Goal: Task Accomplishment & Management: Manage account settings

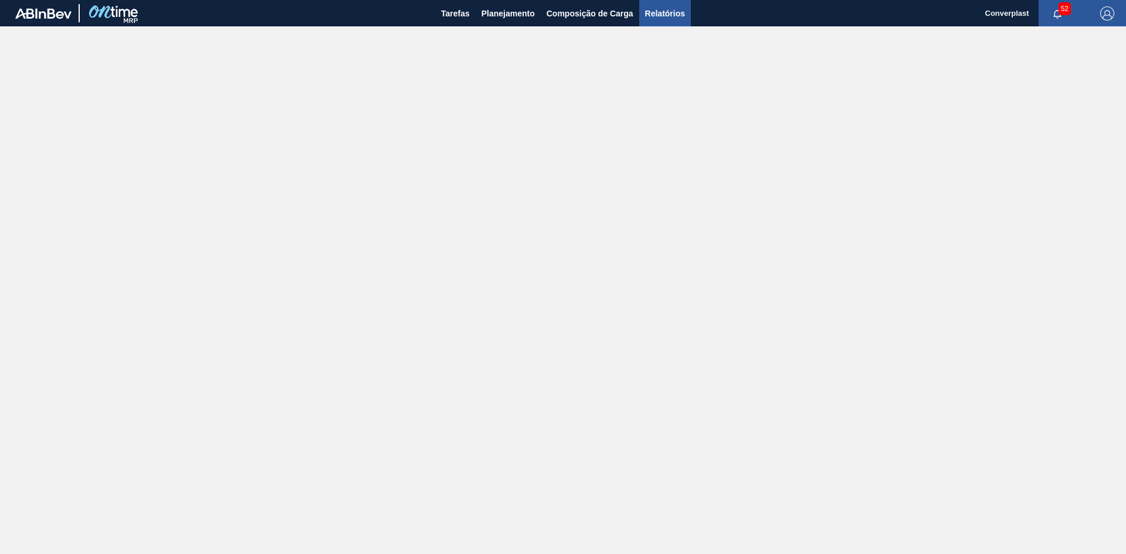
click at [666, 12] on span "Relatórios" at bounding box center [665, 13] width 40 height 14
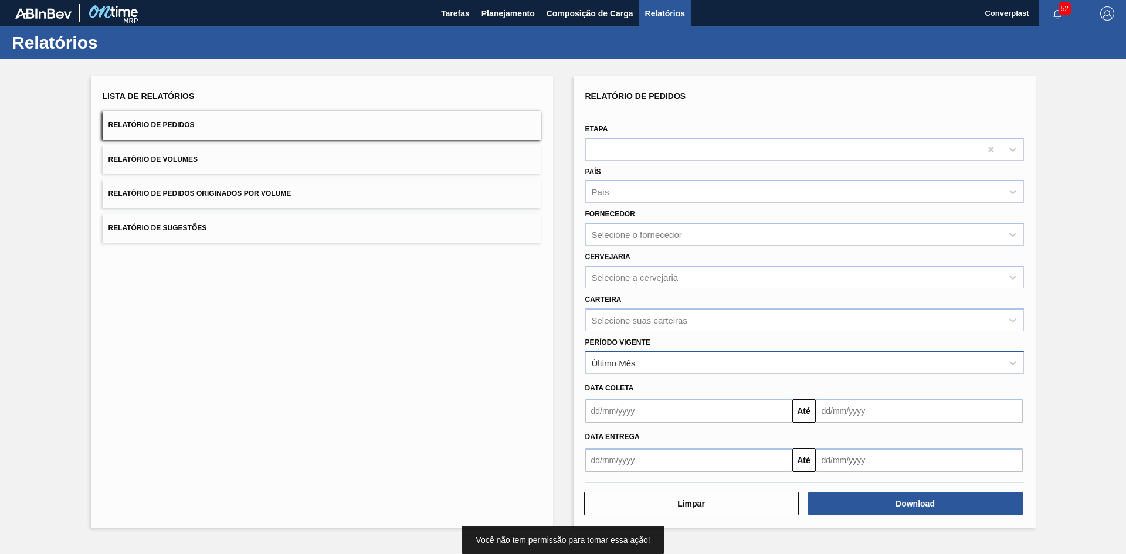
click at [636, 364] on div "Último Mês" at bounding box center [794, 362] width 416 height 17
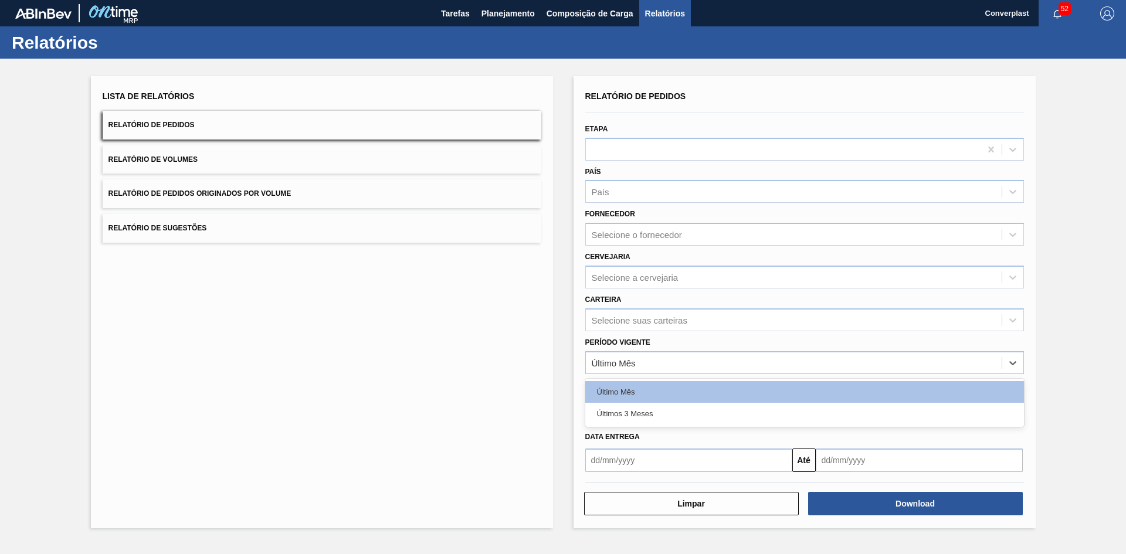
click at [640, 408] on div "Últimos 3 Meses" at bounding box center [804, 414] width 439 height 22
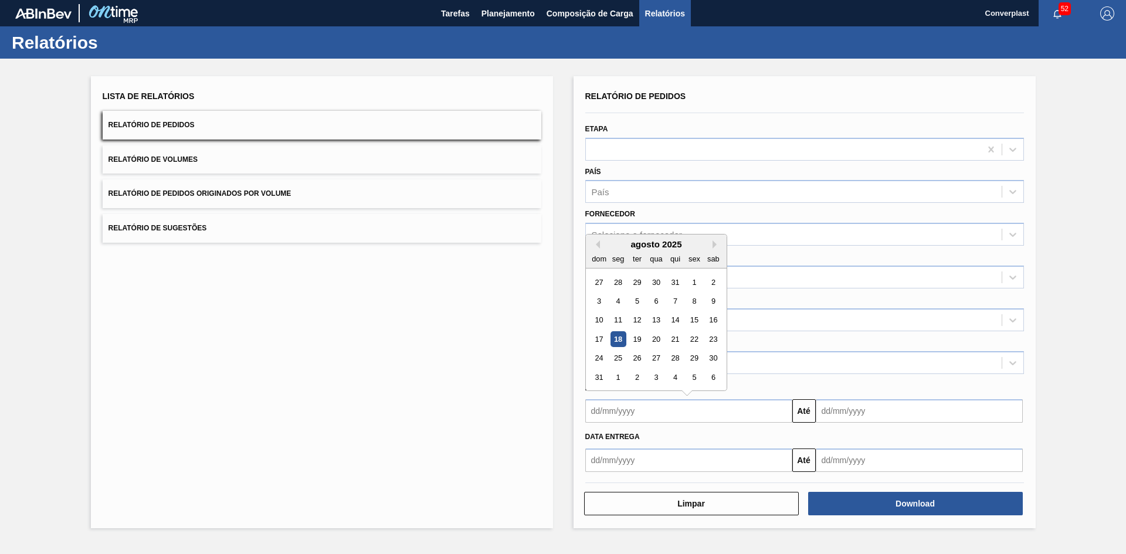
click at [672, 411] on input "text" at bounding box center [688, 410] width 207 height 23
click at [598, 245] on button "Previous Month" at bounding box center [596, 244] width 8 height 8
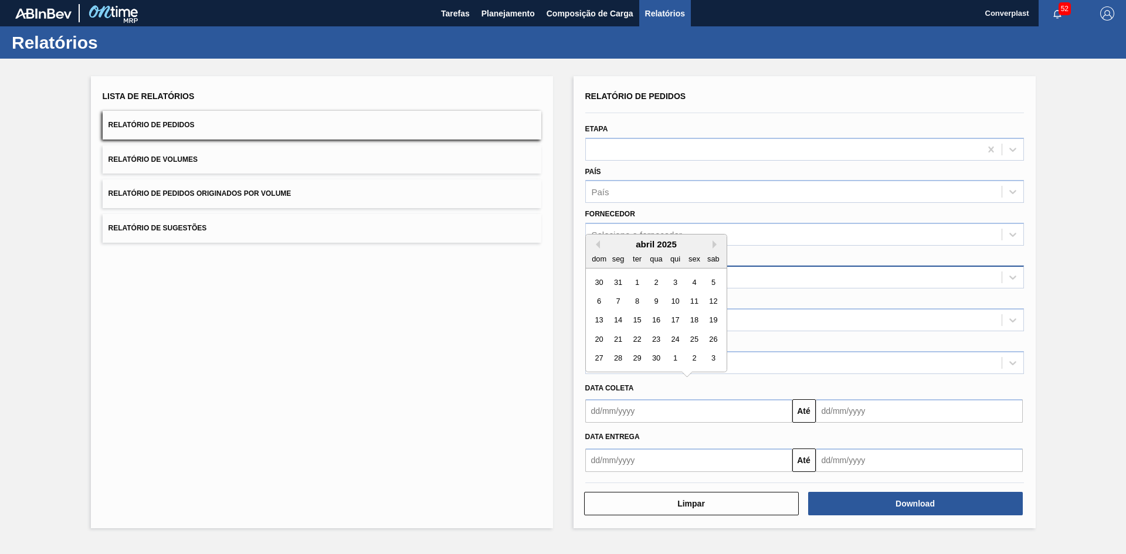
click at [637, 281] on div "1" at bounding box center [637, 282] width 16 height 16
type input "01/04/2025"
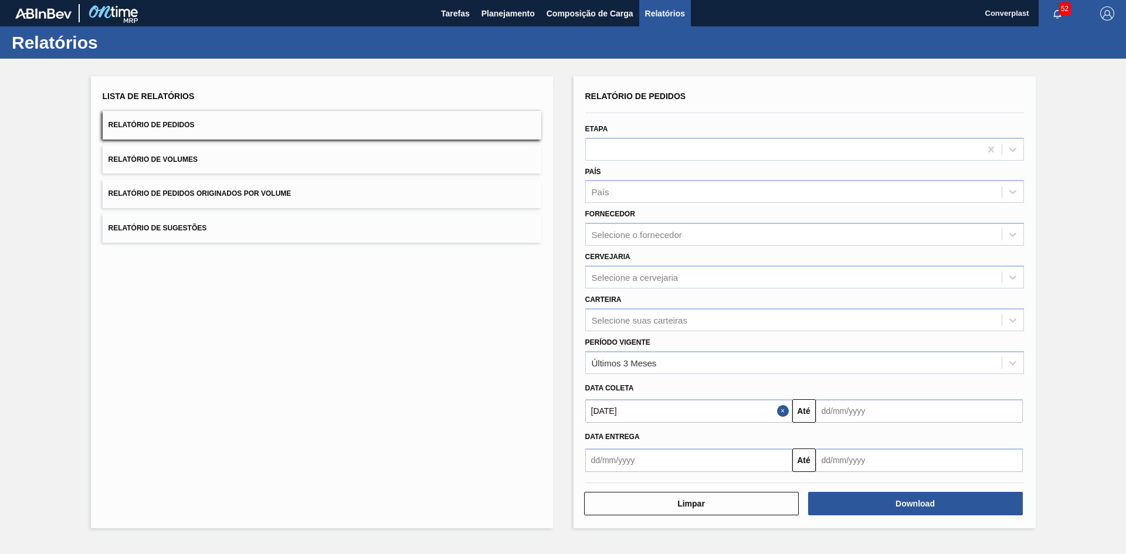
click at [860, 416] on input "text" at bounding box center [919, 410] width 207 height 23
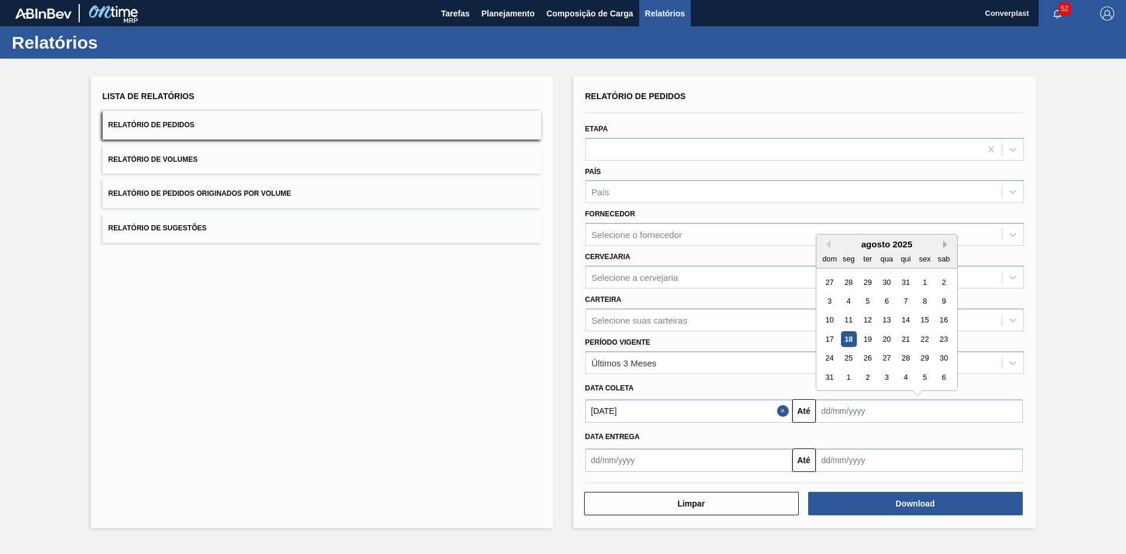
click at [943, 242] on button "Next Month" at bounding box center [947, 244] width 8 height 8
click at [943, 245] on button "Next Month" at bounding box center [947, 244] width 8 height 8
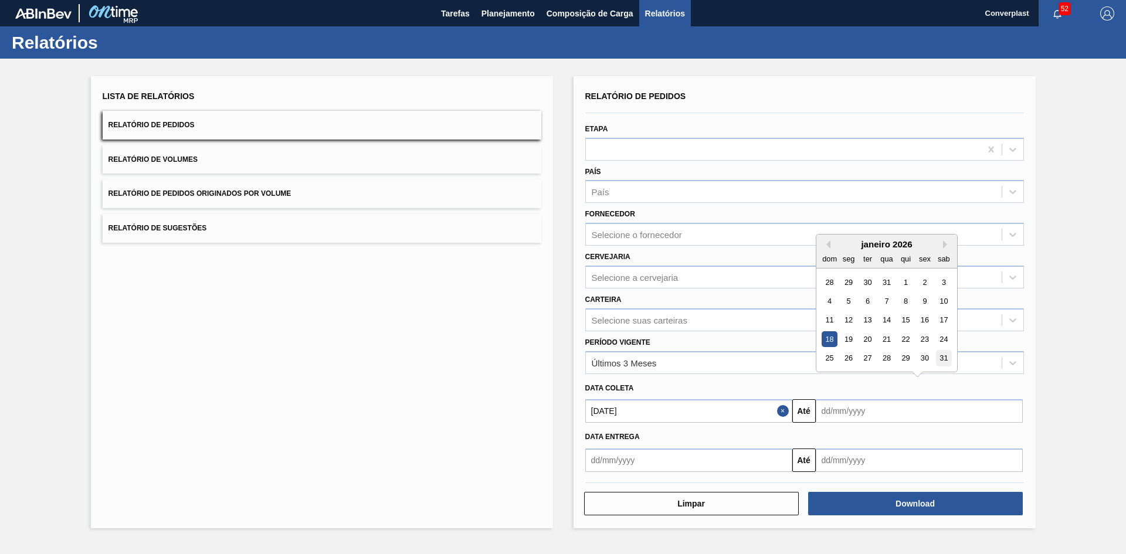
click at [944, 357] on div "31" at bounding box center [943, 359] width 16 height 16
type input "31/01/2026"
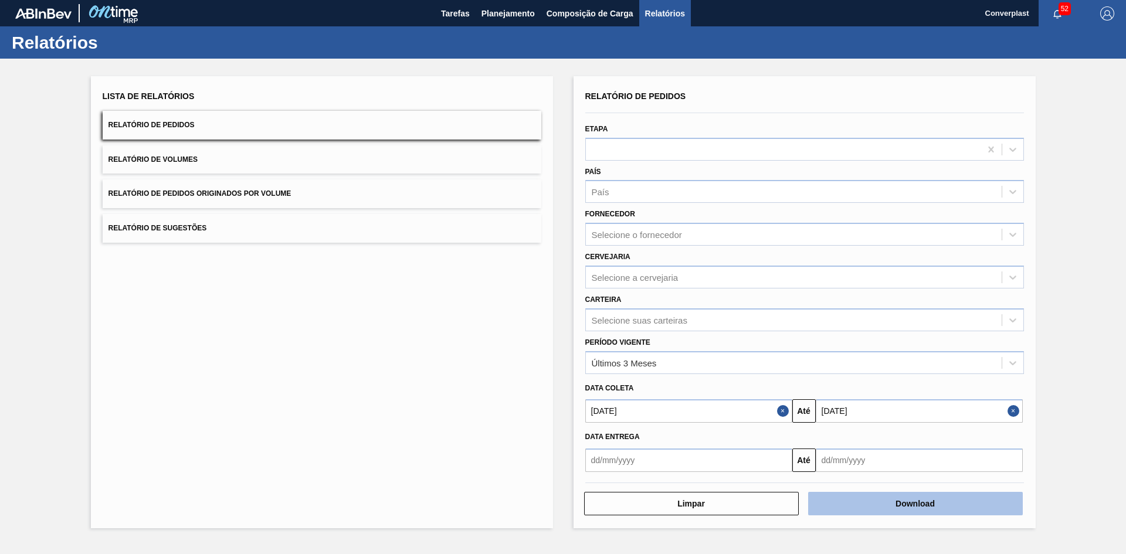
click at [859, 501] on button "Download" at bounding box center [915, 503] width 215 height 23
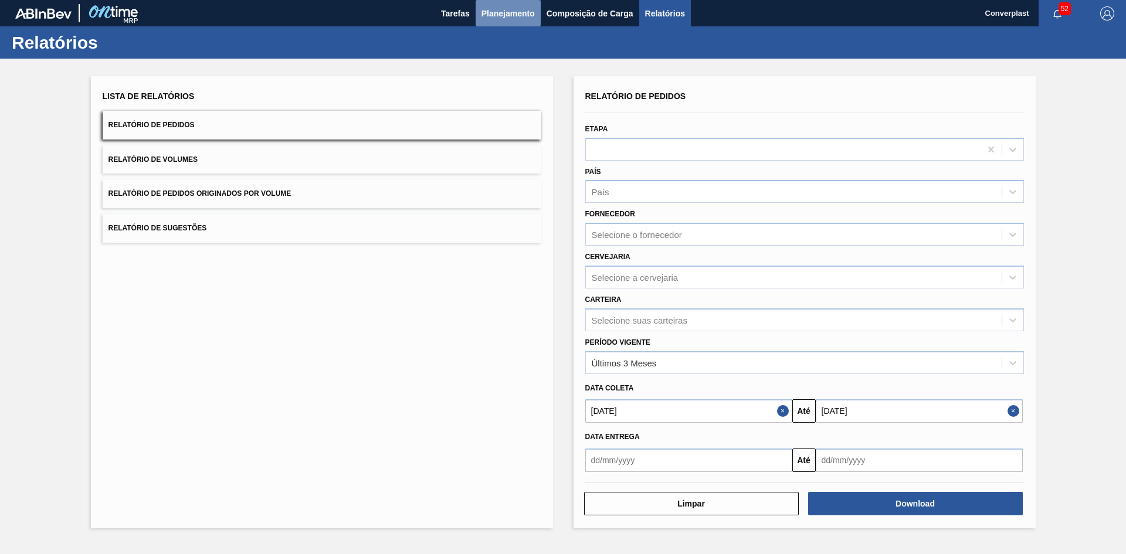
click at [508, 19] on span "Planejamento" at bounding box center [507, 13] width 53 height 14
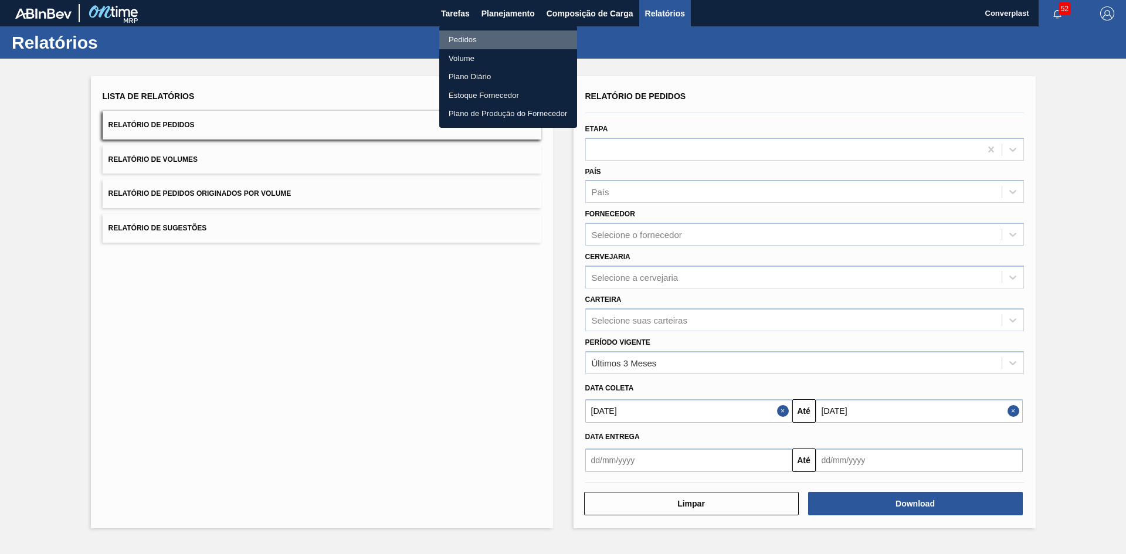
click at [484, 36] on li "Pedidos" at bounding box center [508, 39] width 138 height 19
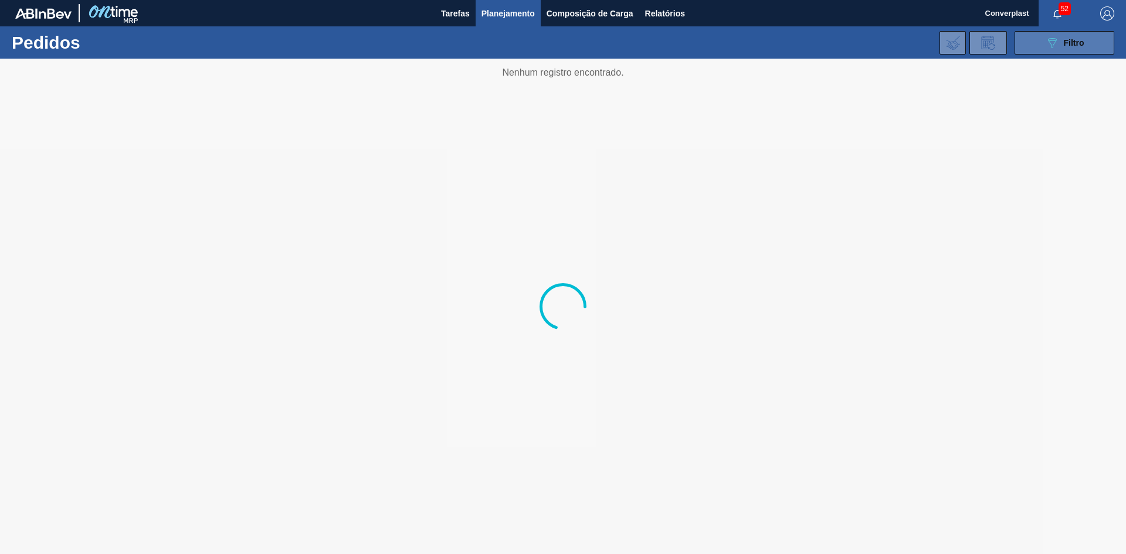
click at [1064, 46] on span "Filtro" at bounding box center [1074, 42] width 21 height 9
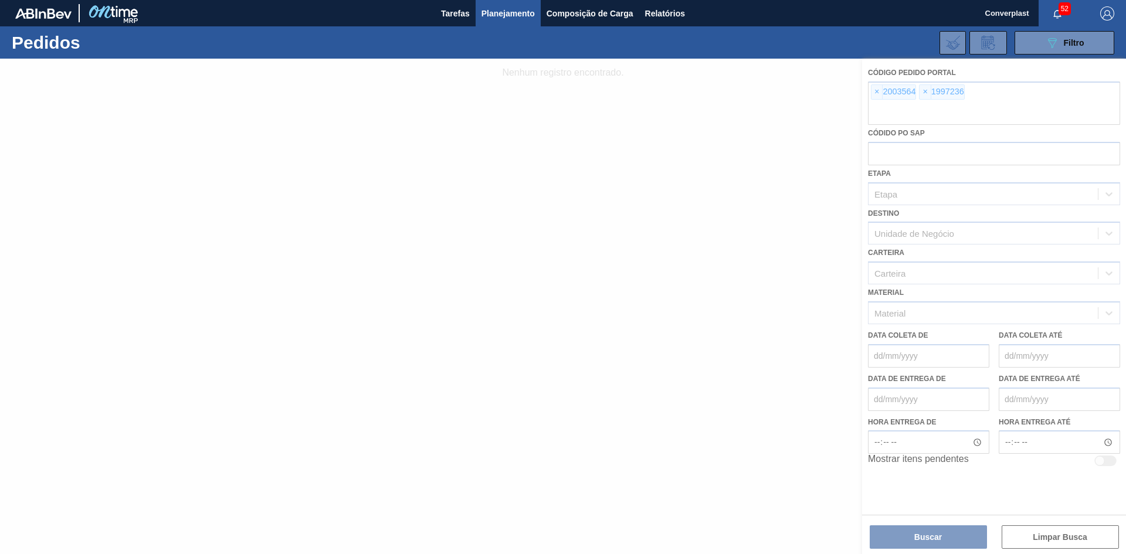
click at [874, 91] on div at bounding box center [563, 307] width 1126 height 496
click at [876, 92] on div at bounding box center [563, 307] width 1126 height 496
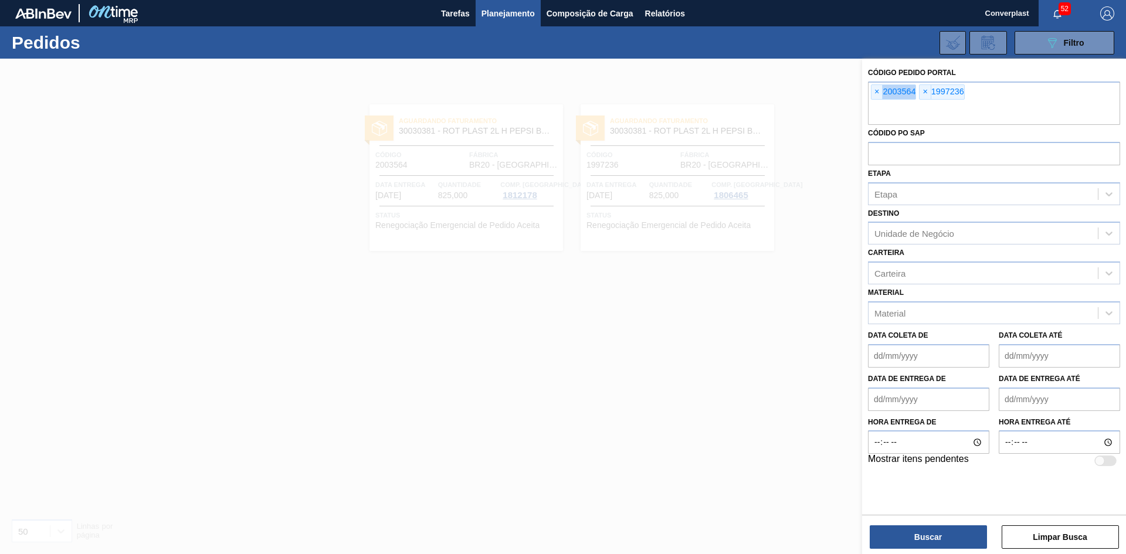
click at [876, 92] on span "×" at bounding box center [876, 92] width 11 height 14
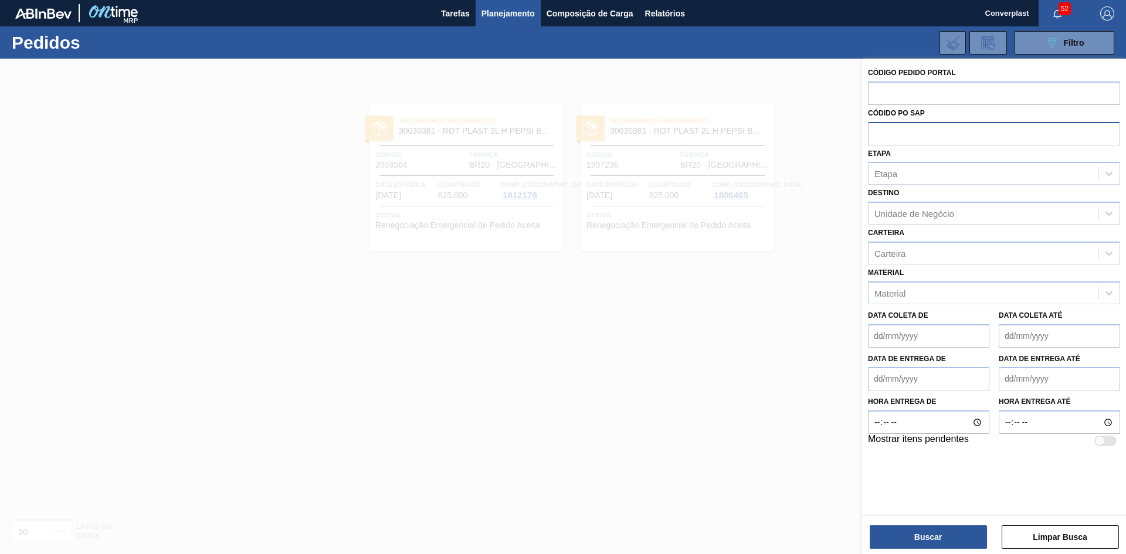
paste input "1994819"
type input "1994819"
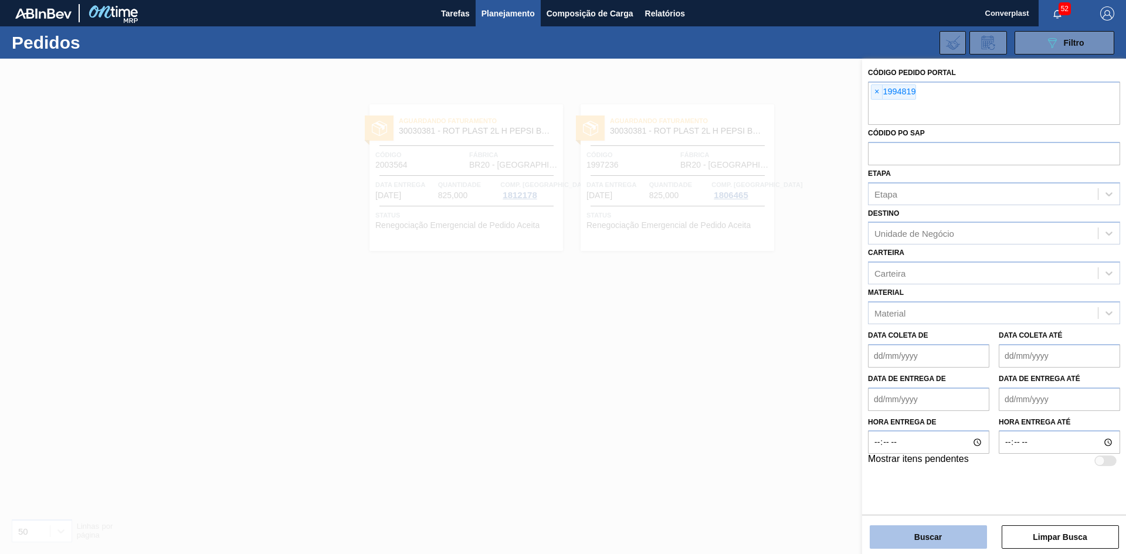
click at [918, 538] on button "Buscar" at bounding box center [928, 536] width 117 height 23
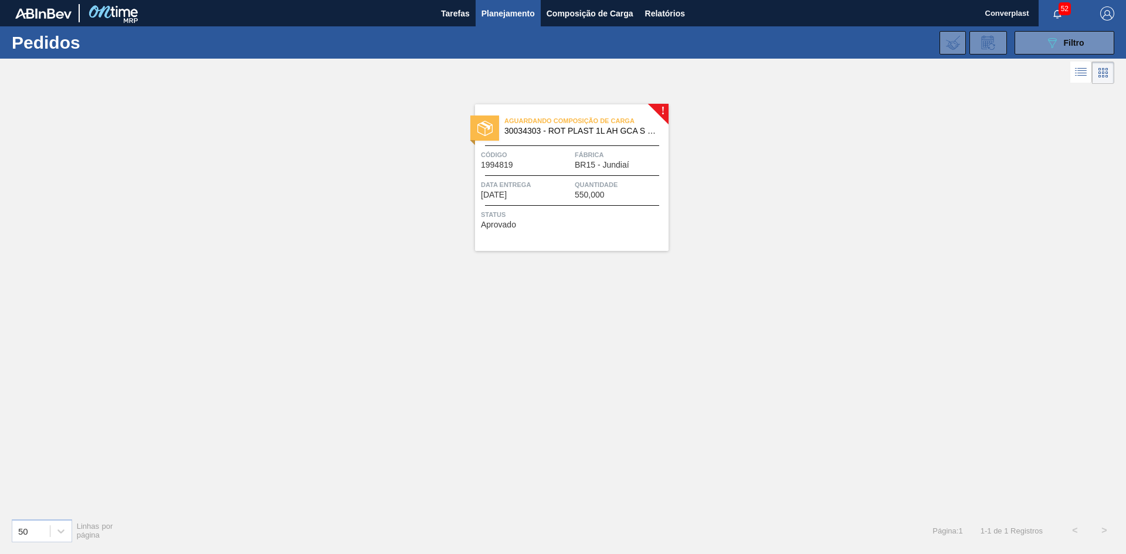
click at [546, 211] on span "Status" at bounding box center [573, 215] width 185 height 12
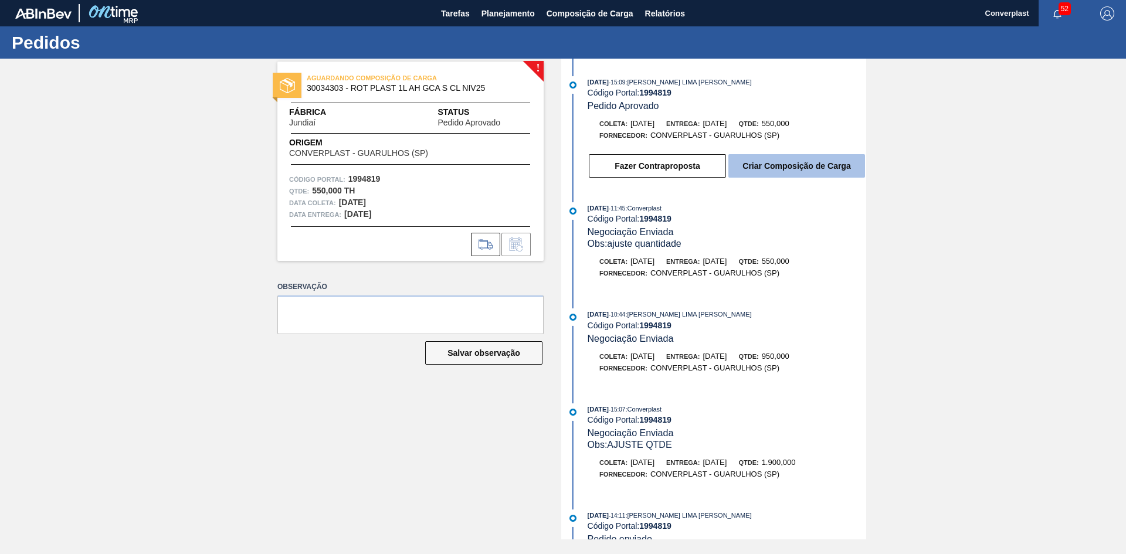
click at [839, 171] on button "Criar Composição de Carga" at bounding box center [796, 165] width 137 height 23
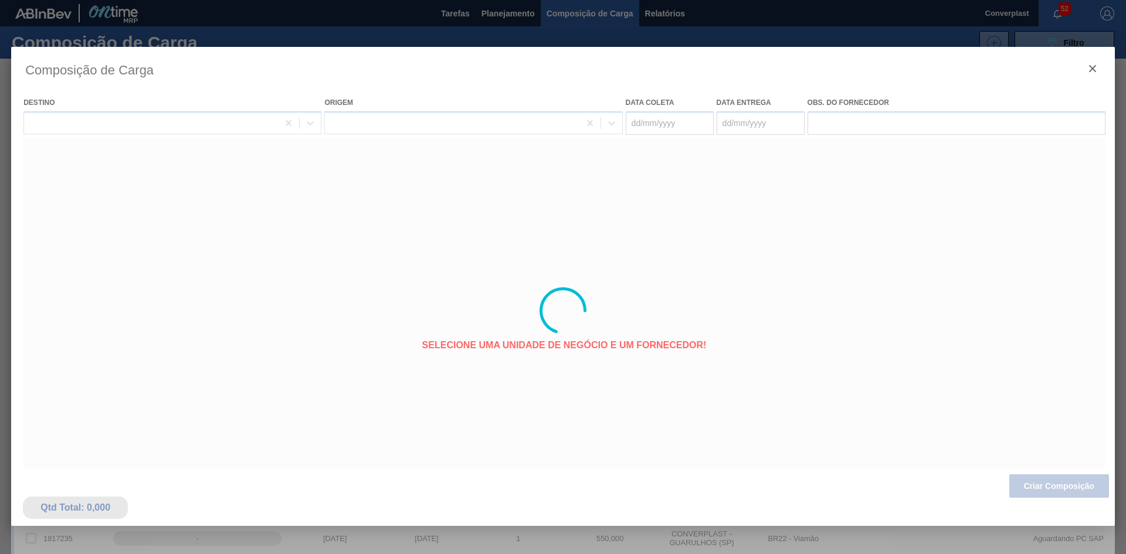
type coleta "[DATE]"
type entrega "[DATE]"
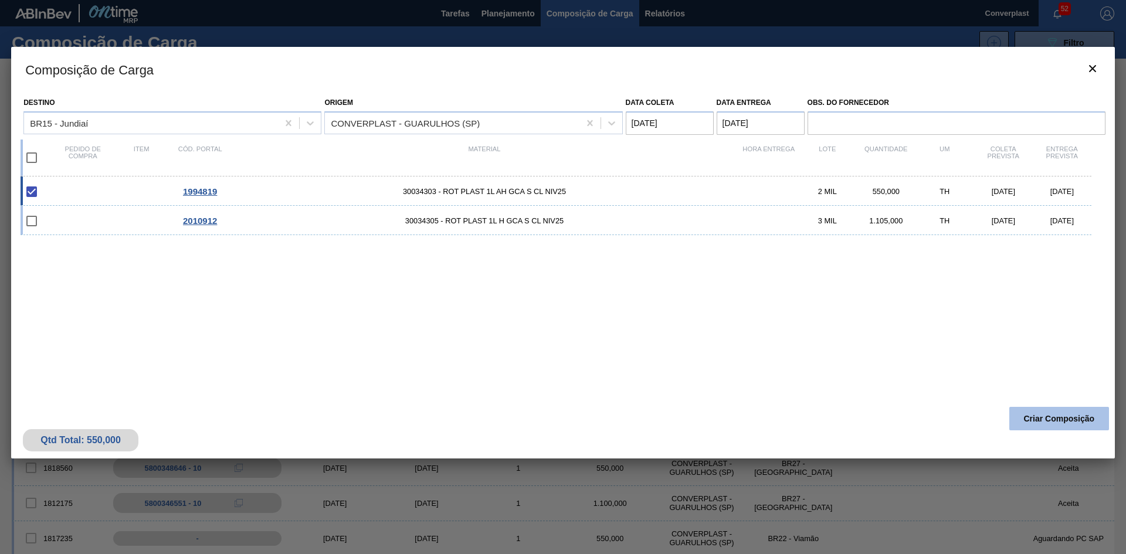
click at [1066, 429] on button "Criar Composição" at bounding box center [1059, 418] width 100 height 23
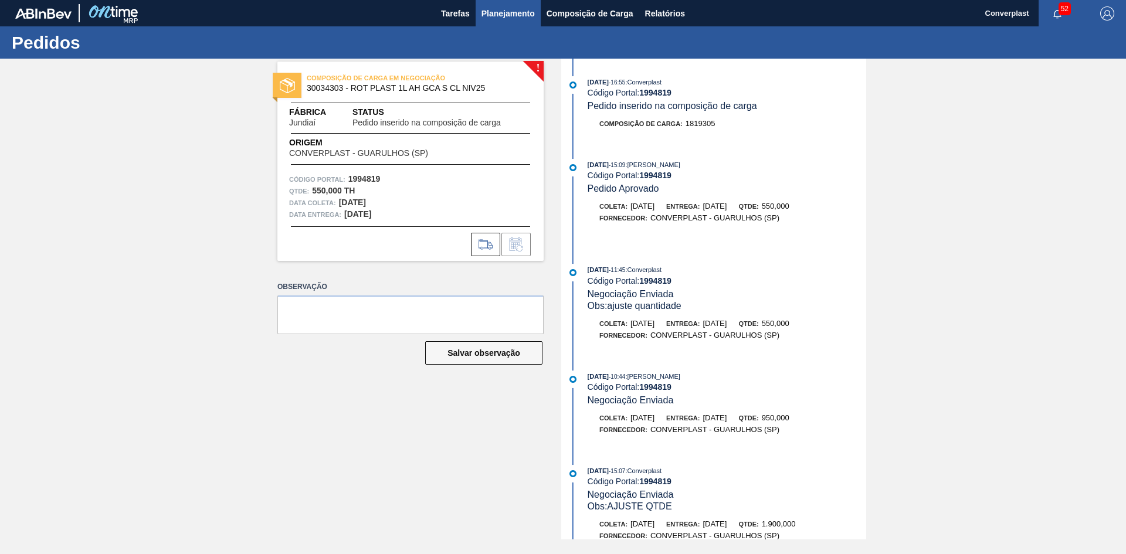
click at [482, 10] on span "Planejamento" at bounding box center [507, 13] width 53 height 14
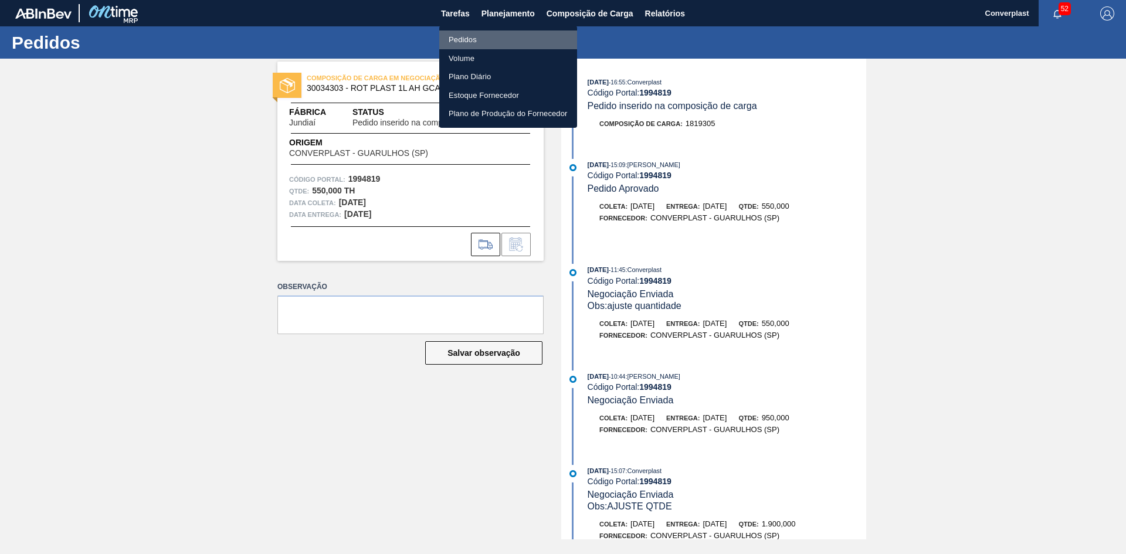
click at [495, 39] on li "Pedidos" at bounding box center [508, 39] width 138 height 19
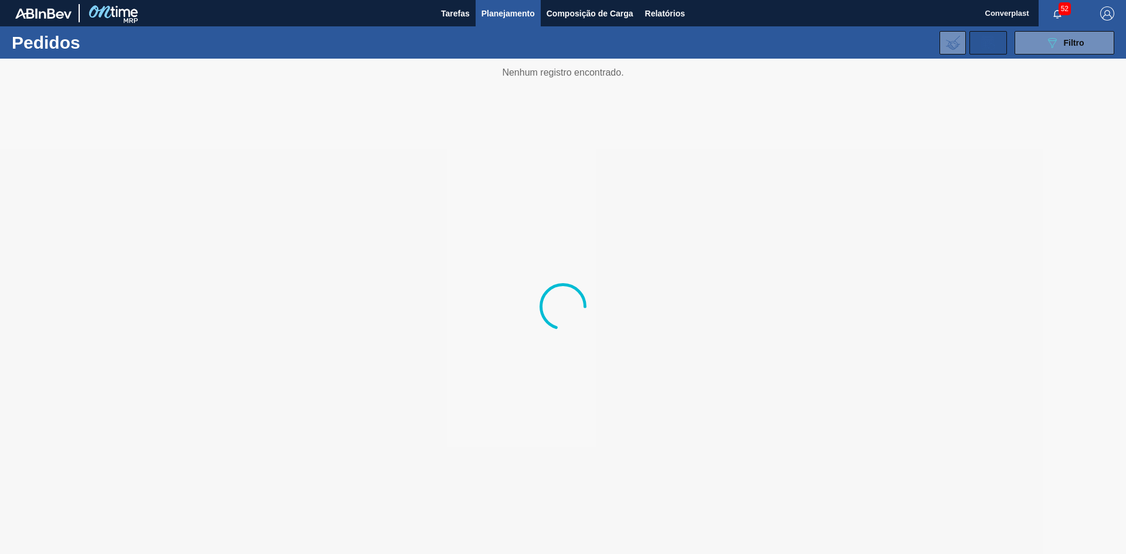
click at [996, 32] on div at bounding box center [973, 42] width 71 height 27
click at [1051, 49] on icon "089F7B8B-B2A5-4AFE-B5C0-19BA573D28AC" at bounding box center [1052, 43] width 14 height 14
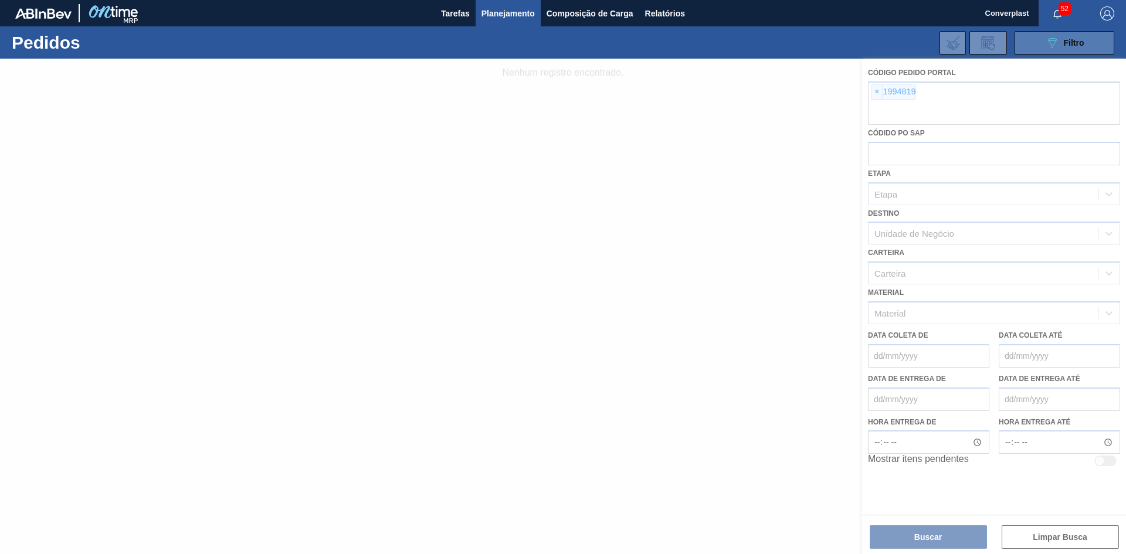
click at [1042, 45] on button "089F7B8B-B2A5-4AFE-B5C0-19BA573D28AC Filtro" at bounding box center [1065, 42] width 100 height 23
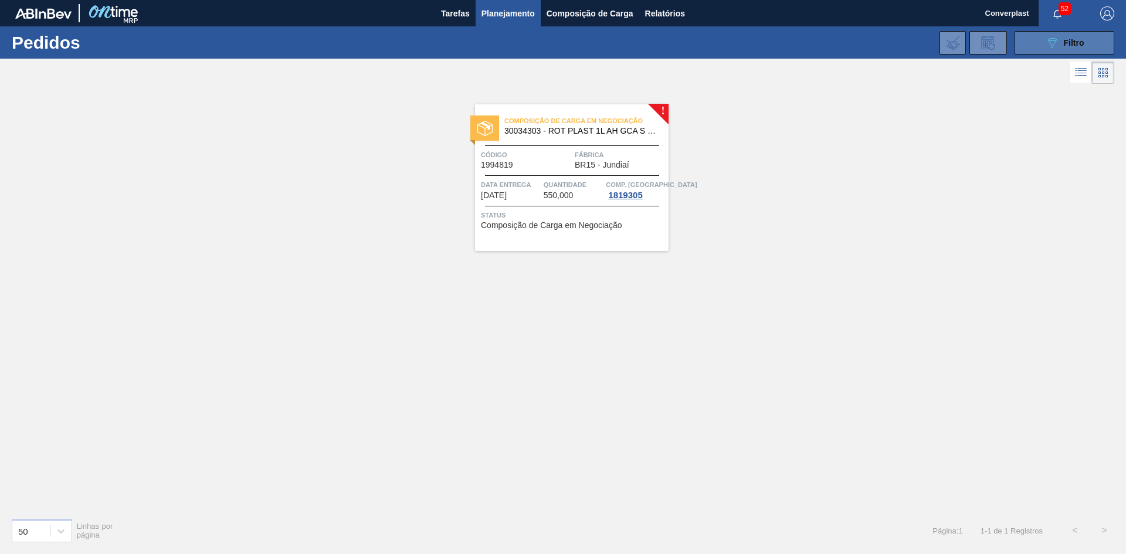
click at [1057, 47] on icon "089F7B8B-B2A5-4AFE-B5C0-19BA573D28AC" at bounding box center [1052, 43] width 14 height 14
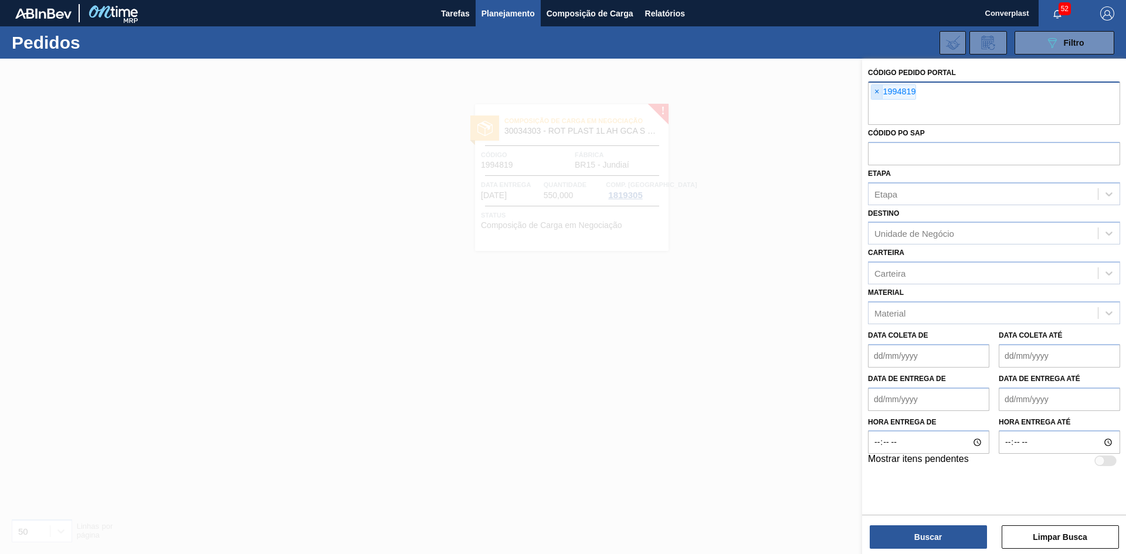
click at [880, 94] on span "×" at bounding box center [876, 92] width 11 height 14
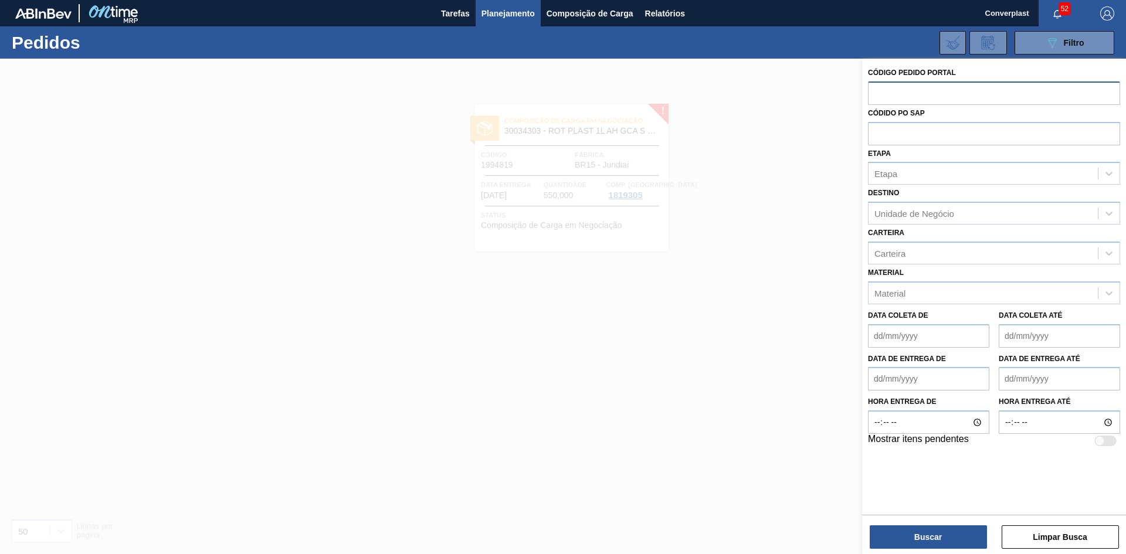
paste input "2010912"
type input "2010912"
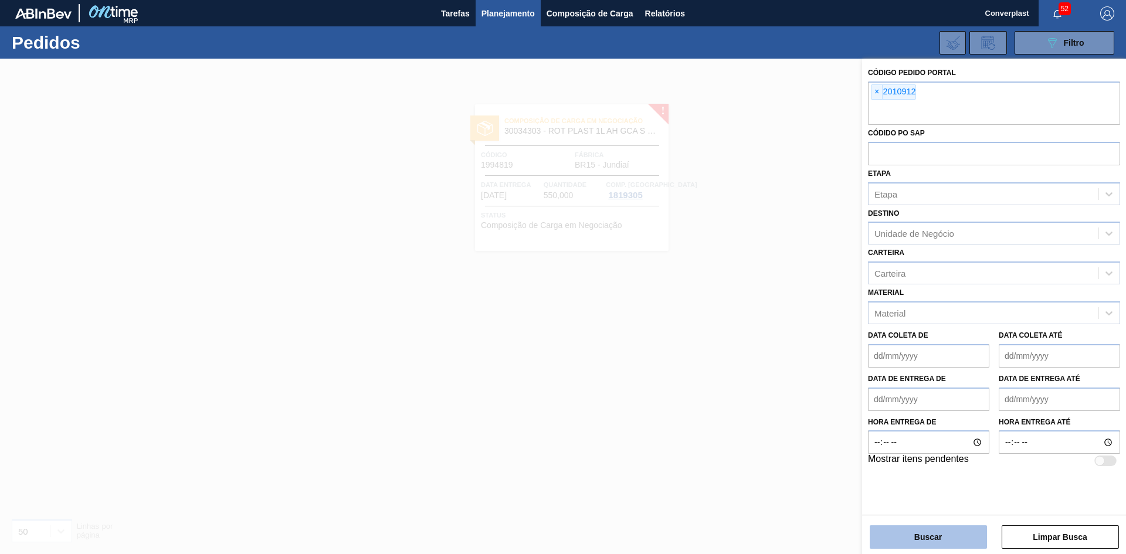
click at [927, 531] on button "Buscar" at bounding box center [928, 536] width 117 height 23
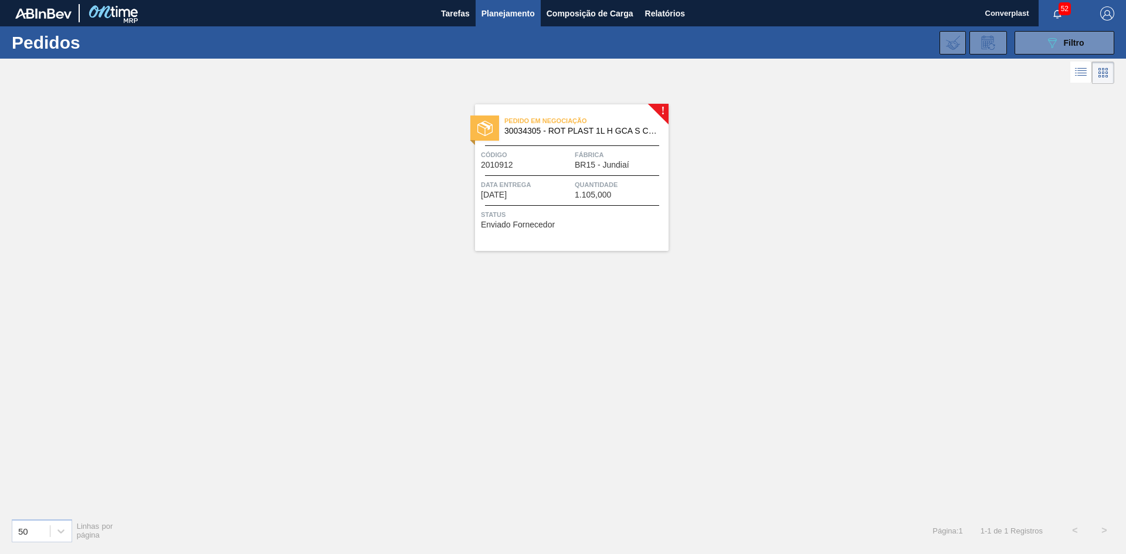
click at [603, 146] on div "Pedido em Negociação 30034305 - ROT PLAST 1L H GCA S CL NIV25 Código 2010912 Fá…" at bounding box center [572, 177] width 194 height 147
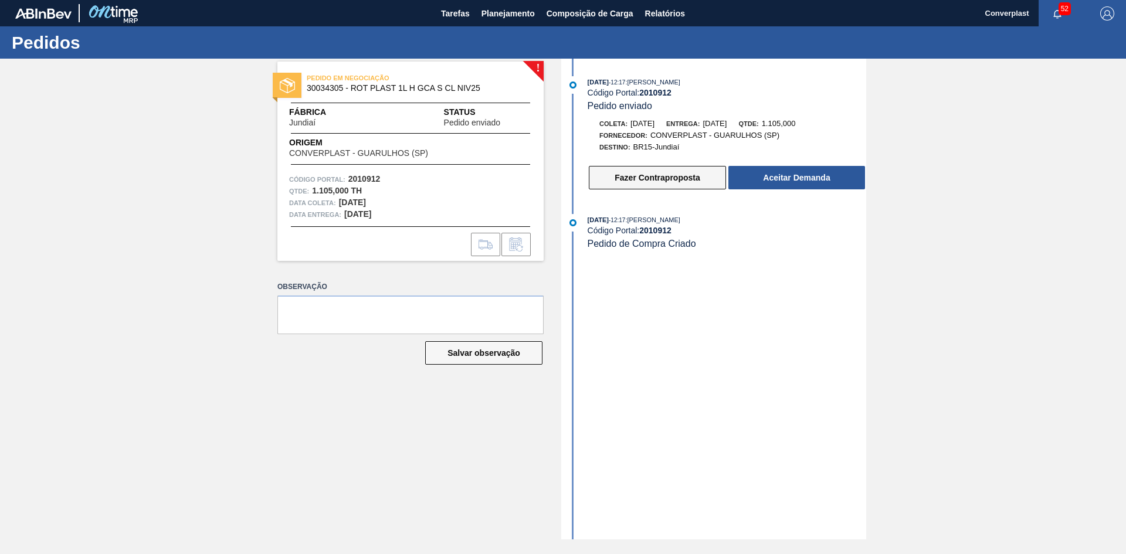
click at [686, 178] on button "Fazer Contraproposta" at bounding box center [657, 177] width 137 height 23
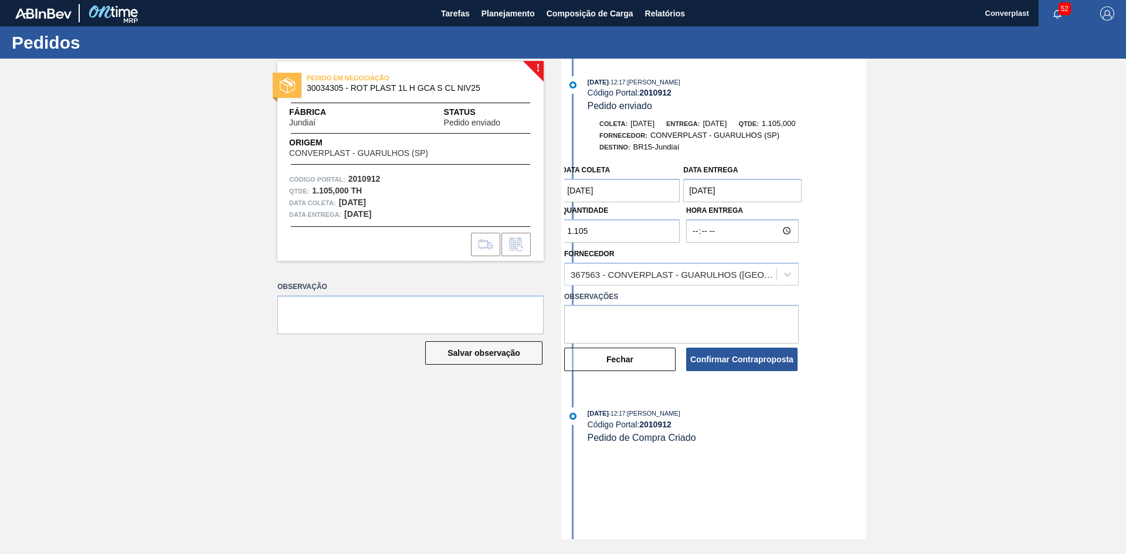
drag, startPoint x: 608, startPoint y: 235, endPoint x: 387, endPoint y: 230, distance: 221.1
click at [387, 230] on div "! PEDIDO EM NEGOCIAÇÃO 30034305 - ROT PLAST 1L H GCA S CL NIV25 Fábrica Jundiaí…" at bounding box center [563, 299] width 1126 height 481
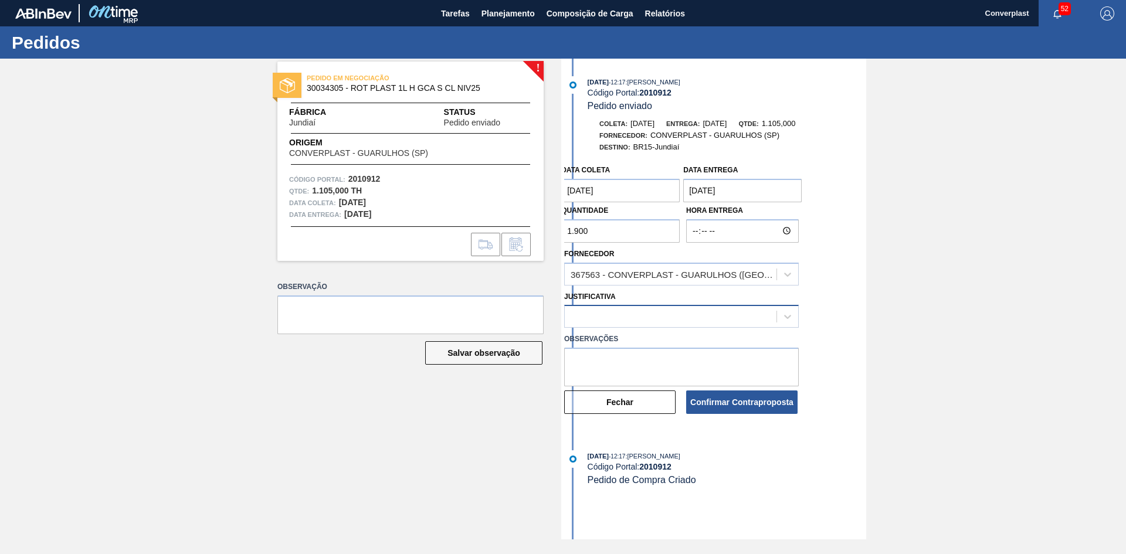
type input "1.900"
click at [612, 325] on div at bounding box center [681, 316] width 235 height 23
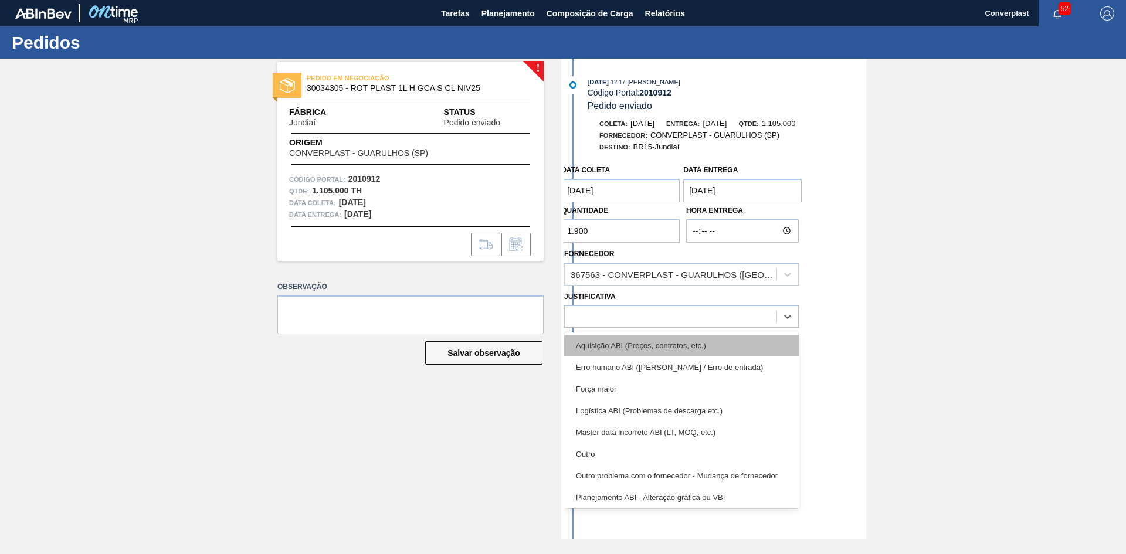
click at [625, 344] on div "Aquisição ABI (Preços, contratos, etc.)" at bounding box center [681, 346] width 235 height 22
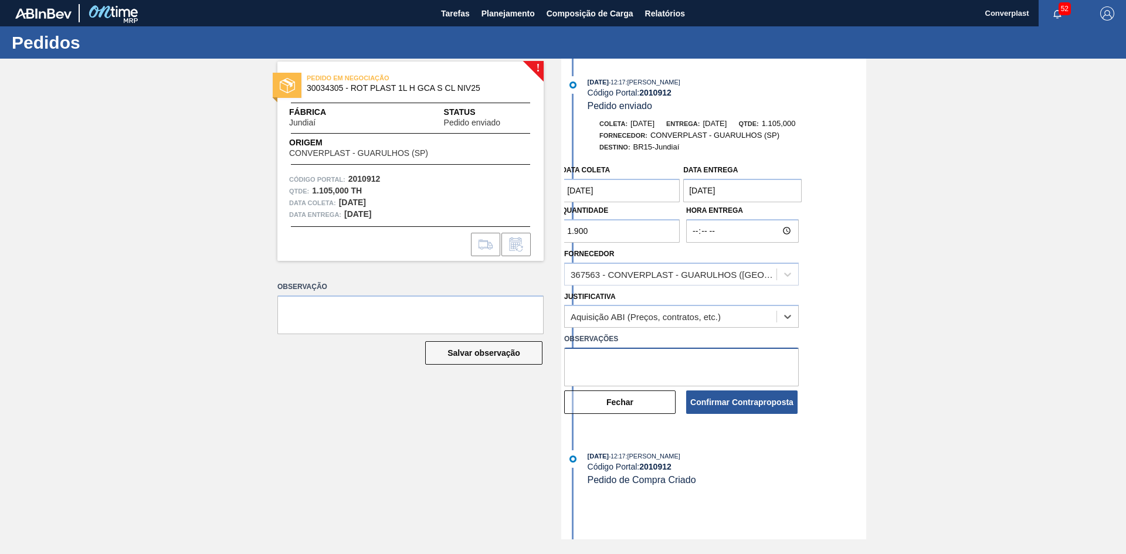
click at [619, 353] on textarea at bounding box center [681, 367] width 235 height 39
type textarea "ajuste quantidade"
click at [733, 403] on button "Confirmar Contraproposta" at bounding box center [741, 402] width 111 height 23
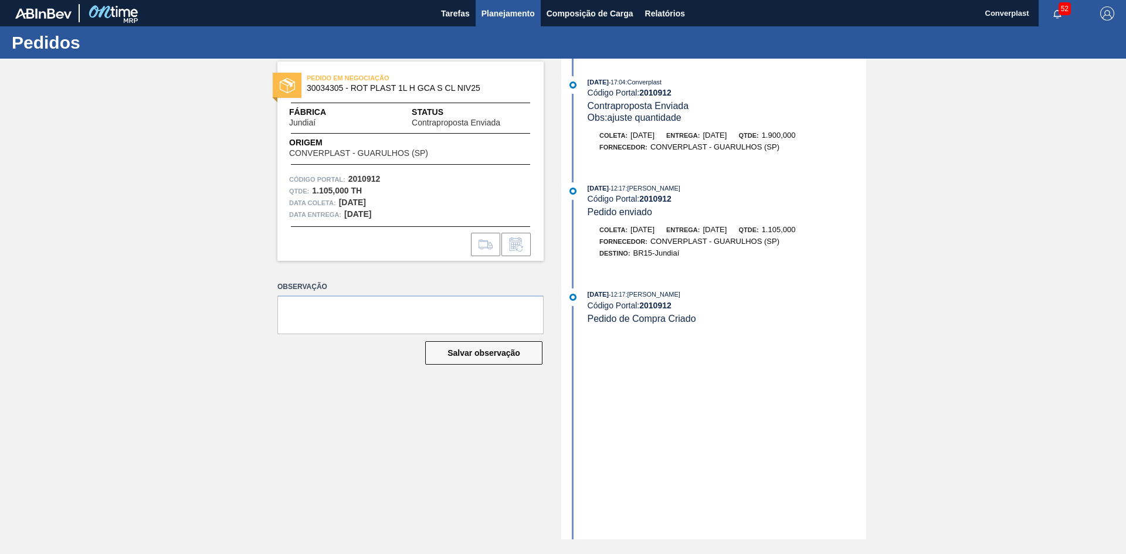
click at [498, 18] on span "Planejamento" at bounding box center [507, 13] width 53 height 14
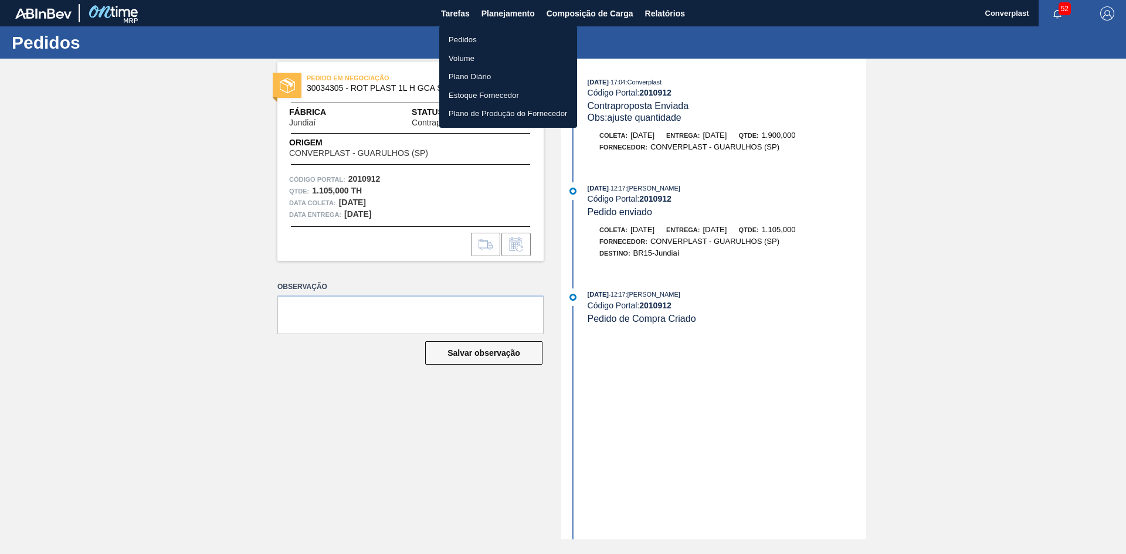
click at [498, 43] on li "Pedidos" at bounding box center [508, 39] width 138 height 19
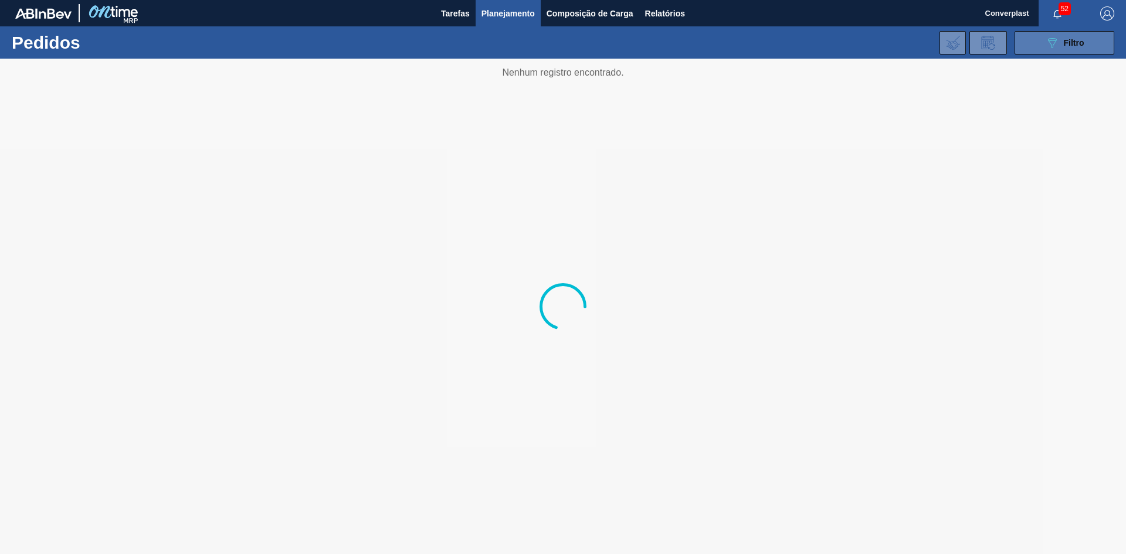
click at [1029, 41] on button "089F7B8B-B2A5-4AFE-B5C0-19BA573D28AC Filtro" at bounding box center [1065, 42] width 100 height 23
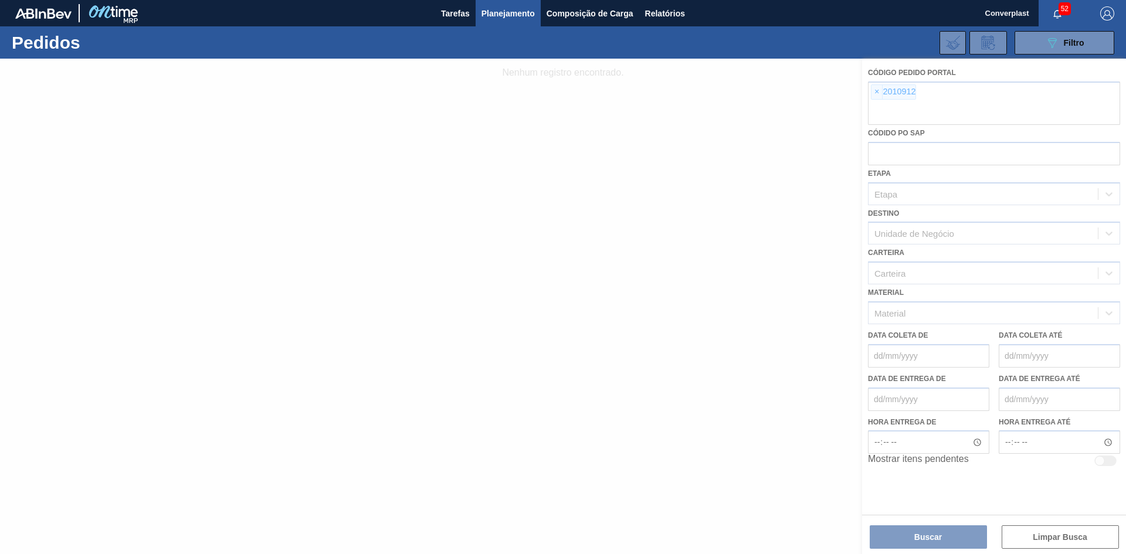
click at [876, 93] on div at bounding box center [563, 307] width 1126 height 496
click at [875, 93] on div at bounding box center [563, 307] width 1126 height 496
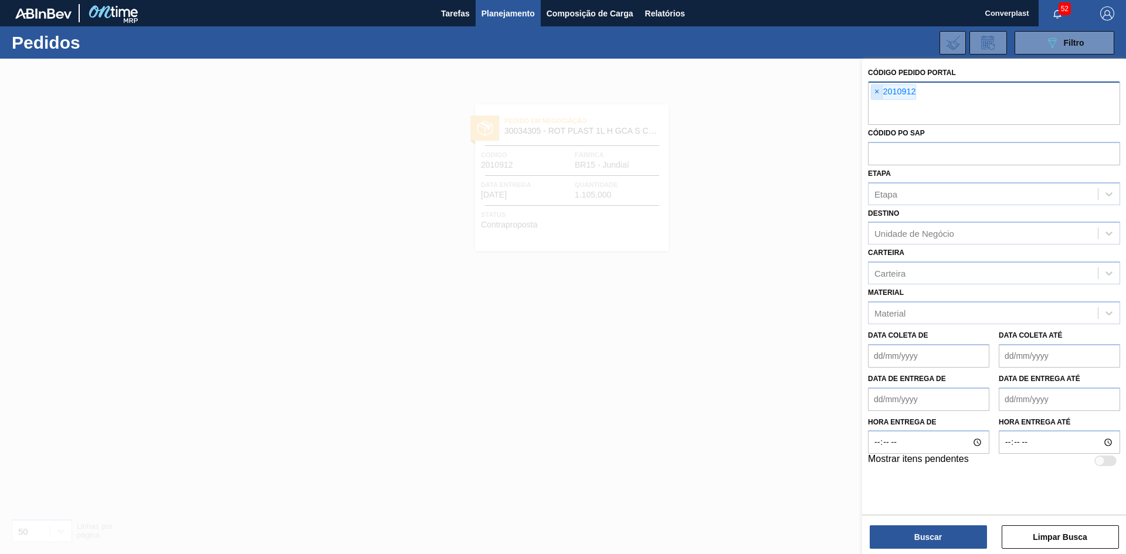
click at [876, 93] on span "×" at bounding box center [876, 92] width 11 height 14
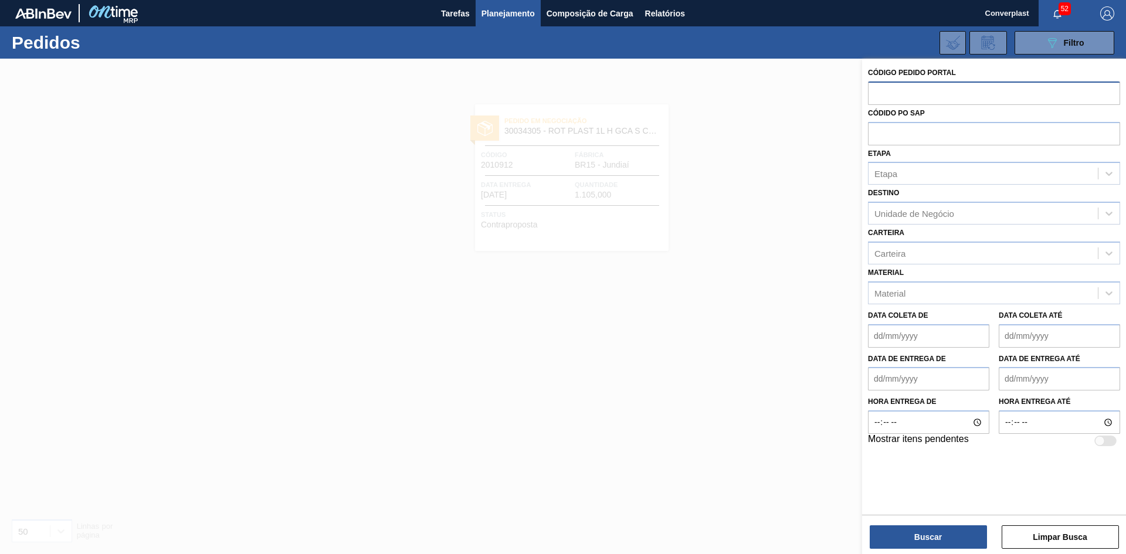
paste input "text"
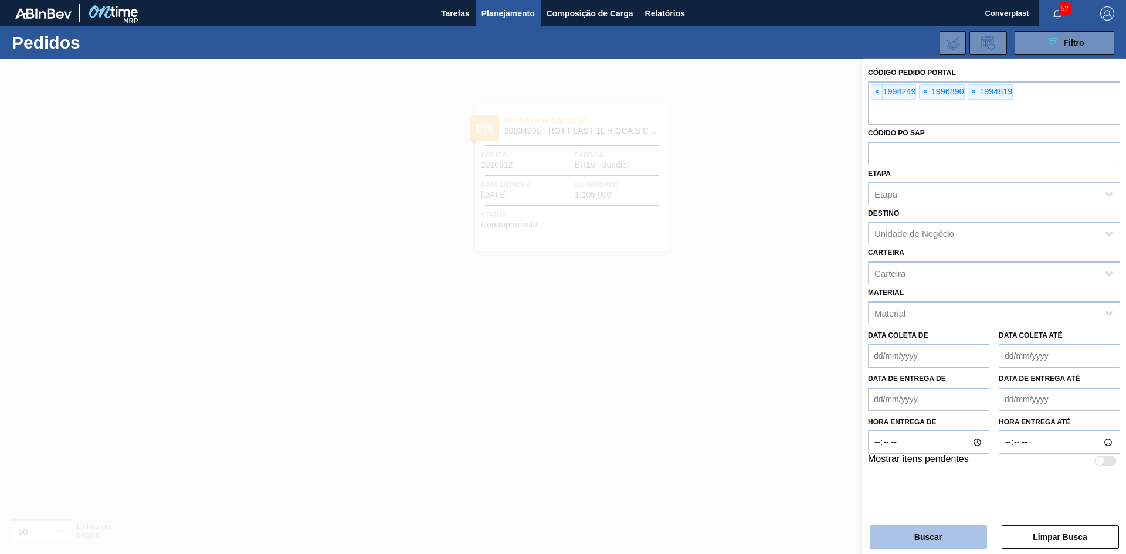
click at [901, 538] on button "Buscar" at bounding box center [928, 536] width 117 height 23
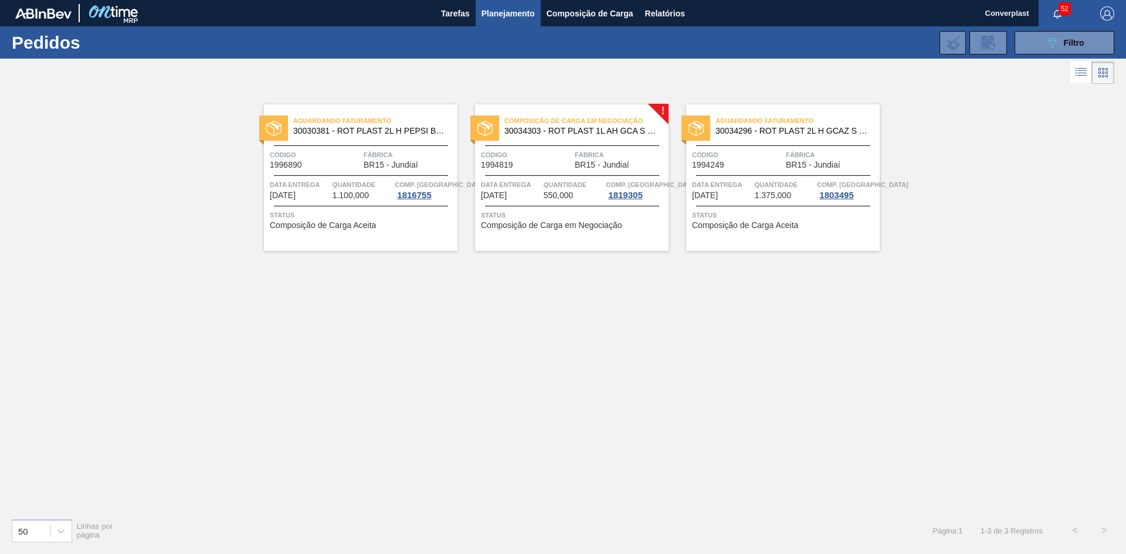
click at [366, 225] on span "Composição de Carga Aceita" at bounding box center [323, 225] width 106 height 9
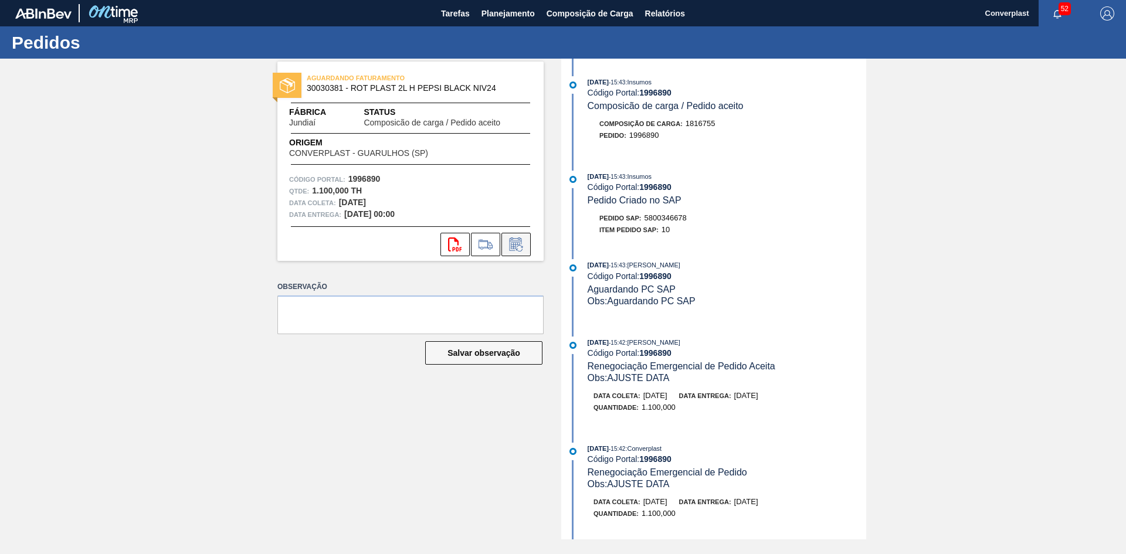
click at [520, 245] on icon at bounding box center [516, 245] width 19 height 14
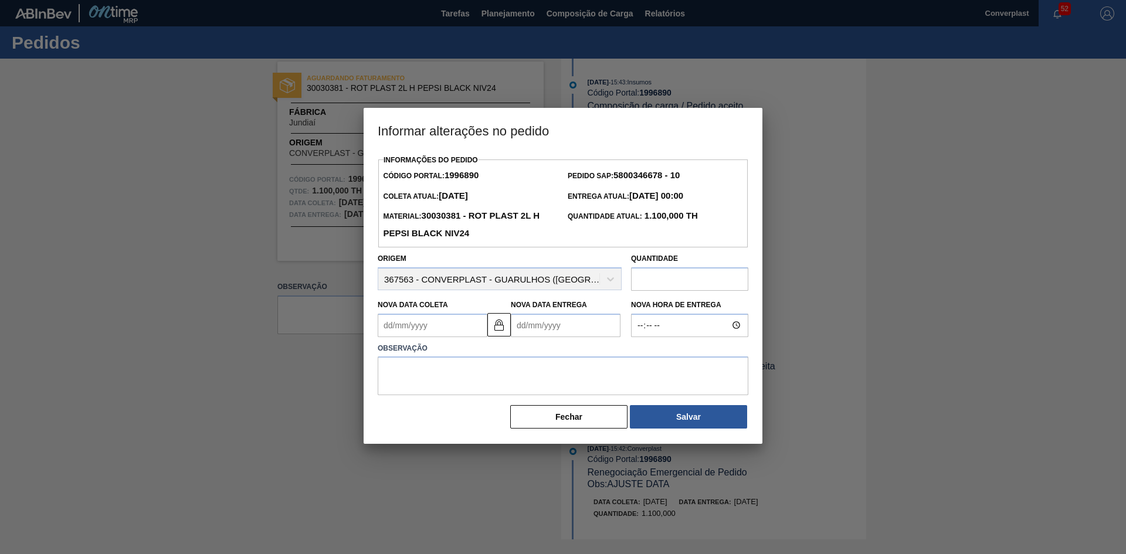
click at [534, 324] on Entrega "Nova Data Entrega" at bounding box center [566, 325] width 110 height 23
type Coleta "[DATE]"
type Entrega "2"
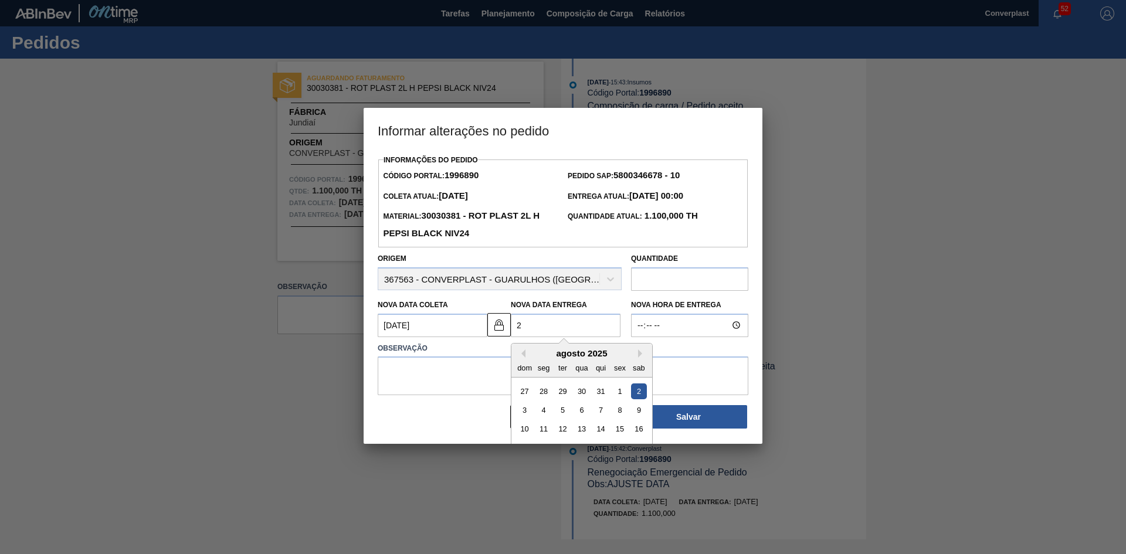
type Coleta "[DATE]"
type Entrega "[DATE]"
type Coleta "[DATE]"
type Entrega "21/08/202"
type Coleta "[DATE]"
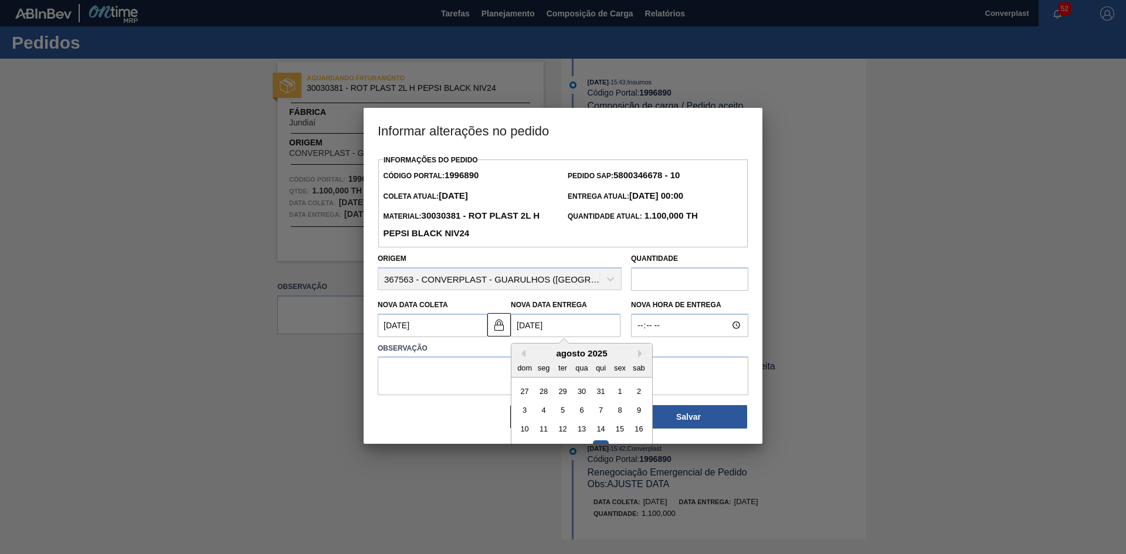
type Entrega "[DATE]"
click at [598, 445] on div "21" at bounding box center [601, 448] width 16 height 16
click at [513, 372] on textarea at bounding box center [563, 376] width 371 height 39
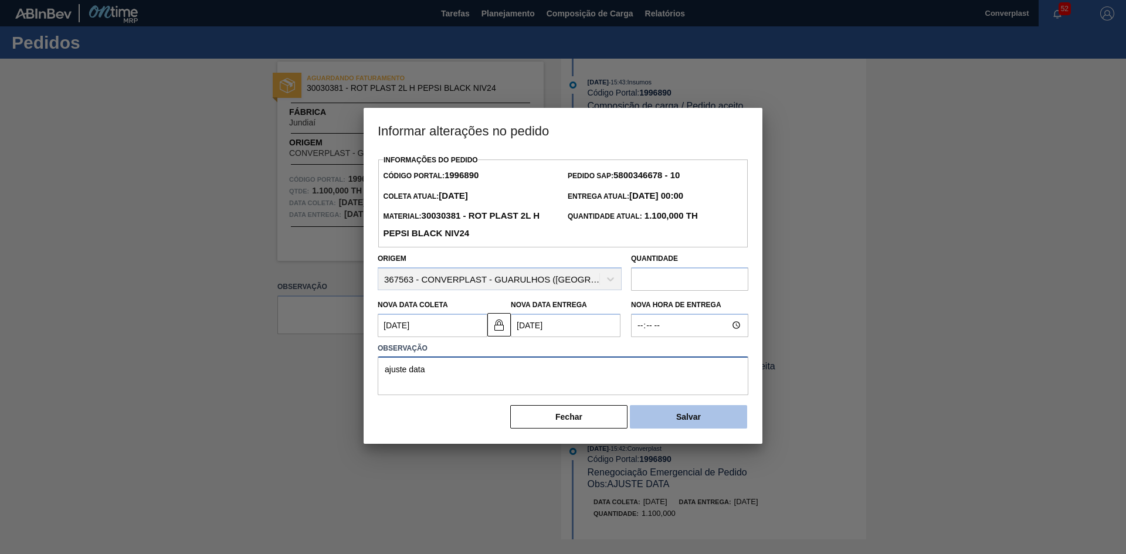
type textarea "ajuste data"
click at [695, 417] on button "Salvar" at bounding box center [688, 416] width 117 height 23
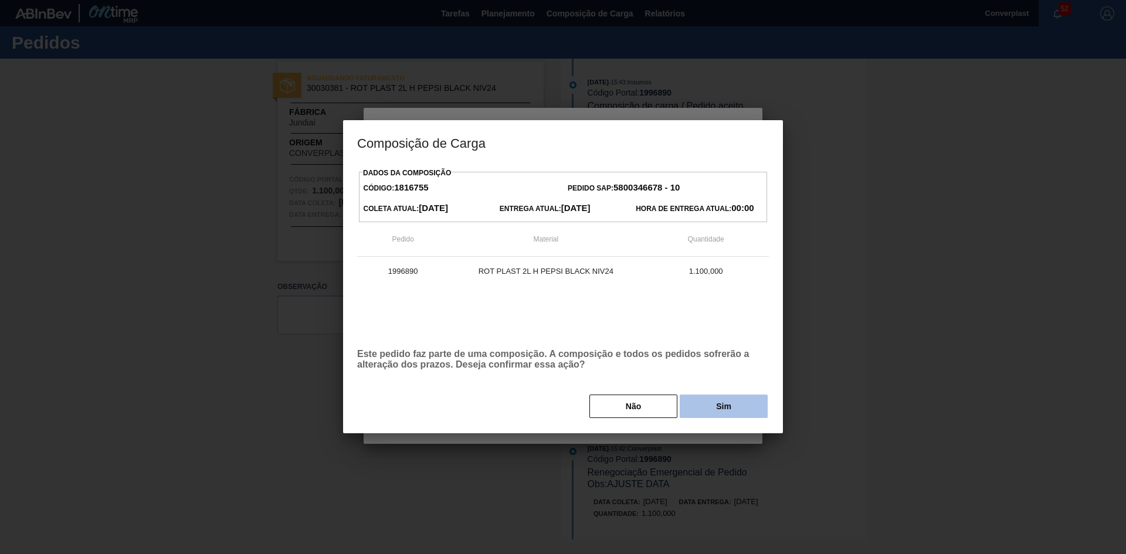
click at [695, 406] on button "Sim" at bounding box center [724, 406] width 88 height 23
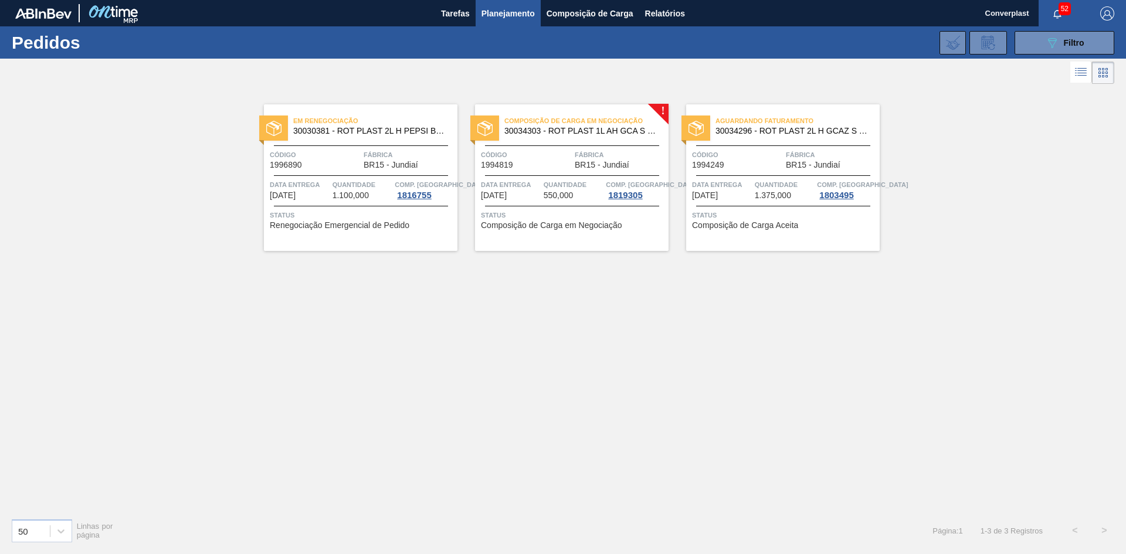
click at [546, 183] on span "Quantidade" at bounding box center [574, 185] width 60 height 12
click at [788, 139] on div "Aguardando Faturamento 30034296 - ROT PLAST 2L H GCAZ S CLAIM NIV25" at bounding box center [783, 126] width 194 height 26
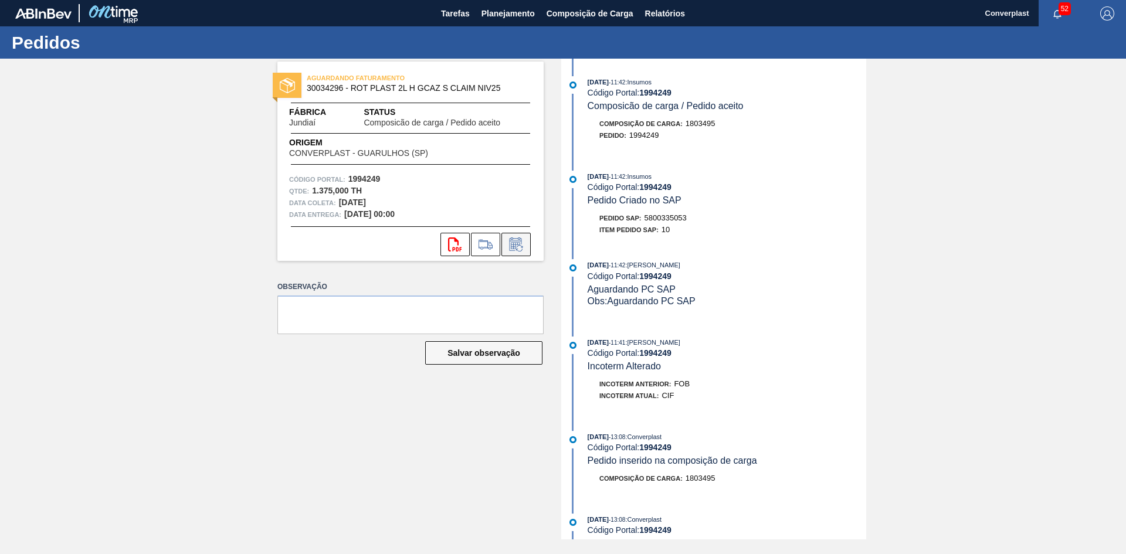
click at [520, 241] on icon at bounding box center [516, 244] width 12 height 13
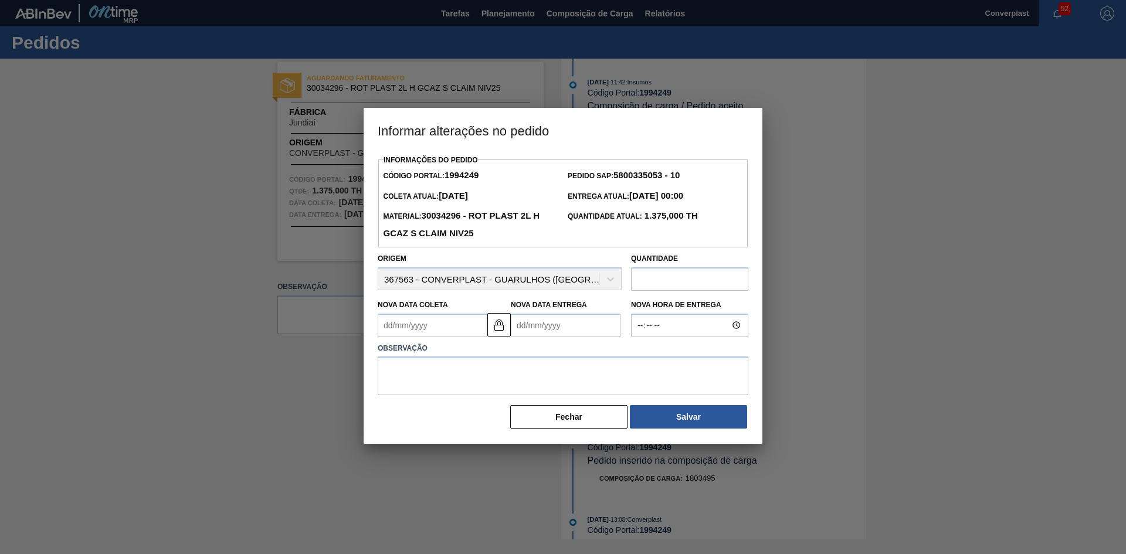
click at [554, 323] on Entrega "Nova Data Entrega" at bounding box center [566, 325] width 110 height 23
type Coleta "[DATE]"
type Entrega "2"
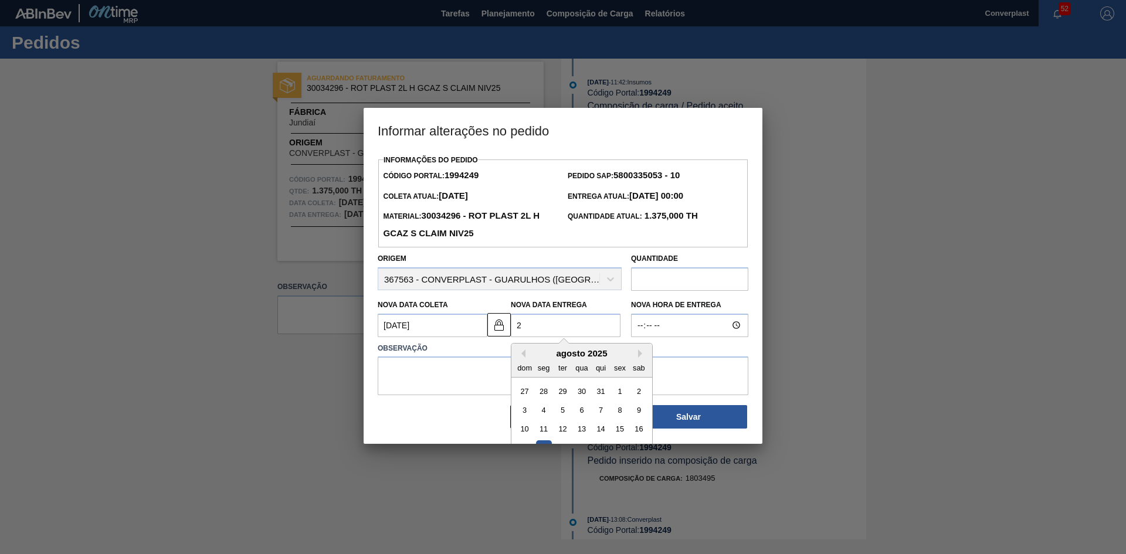
type Coleta "[DATE]"
type Entrega "[DATE]"
type Coleta "[DATE]"
type Entrega "21/08/202"
type Coleta "[DATE]"
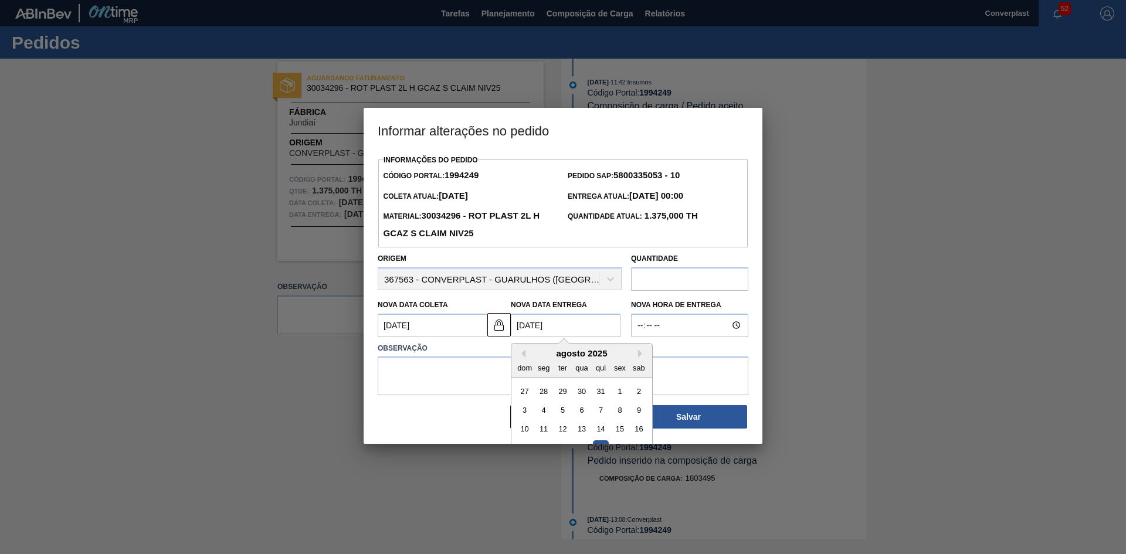
type Entrega "[DATE]"
click at [602, 442] on div "17 18 19 20 21 22 23" at bounding box center [581, 448] width 133 height 19
click at [598, 444] on div "21" at bounding box center [601, 448] width 16 height 16
click at [525, 367] on textarea at bounding box center [563, 376] width 371 height 39
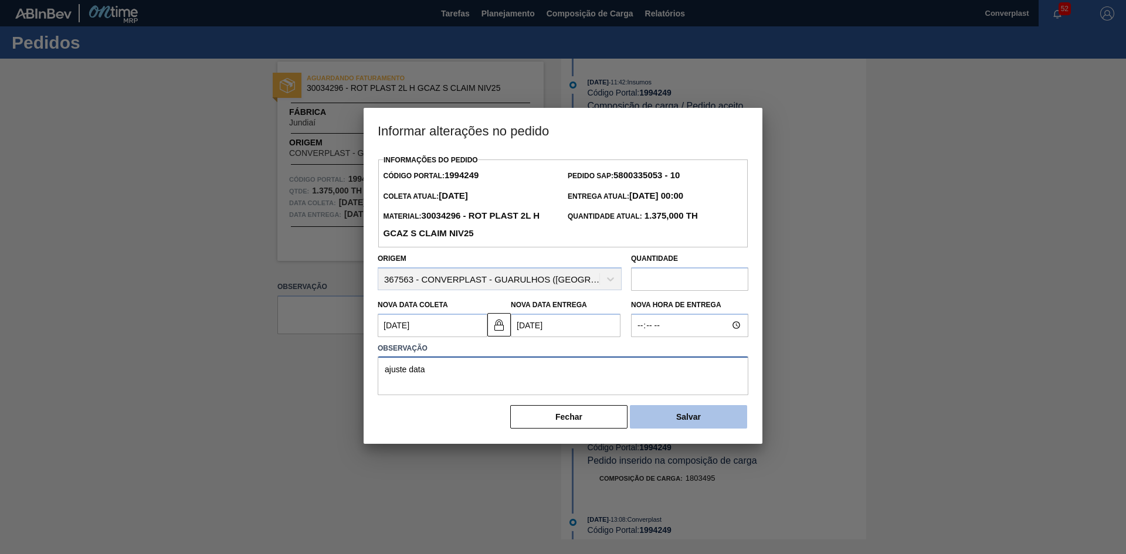
type textarea "ajuste data"
click at [688, 428] on button "Salvar" at bounding box center [688, 416] width 117 height 23
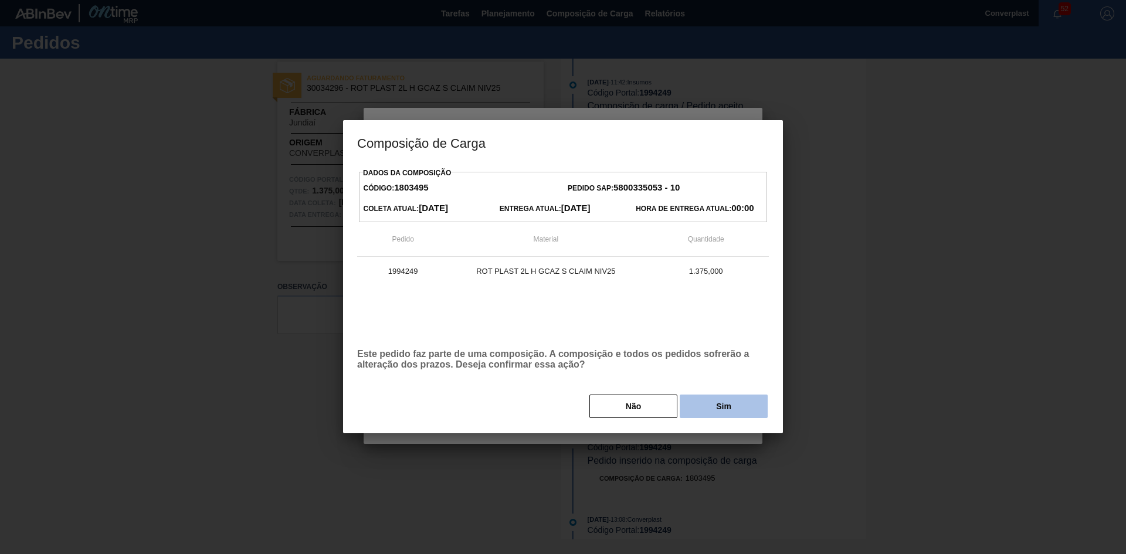
click at [704, 406] on button "Sim" at bounding box center [724, 406] width 88 height 23
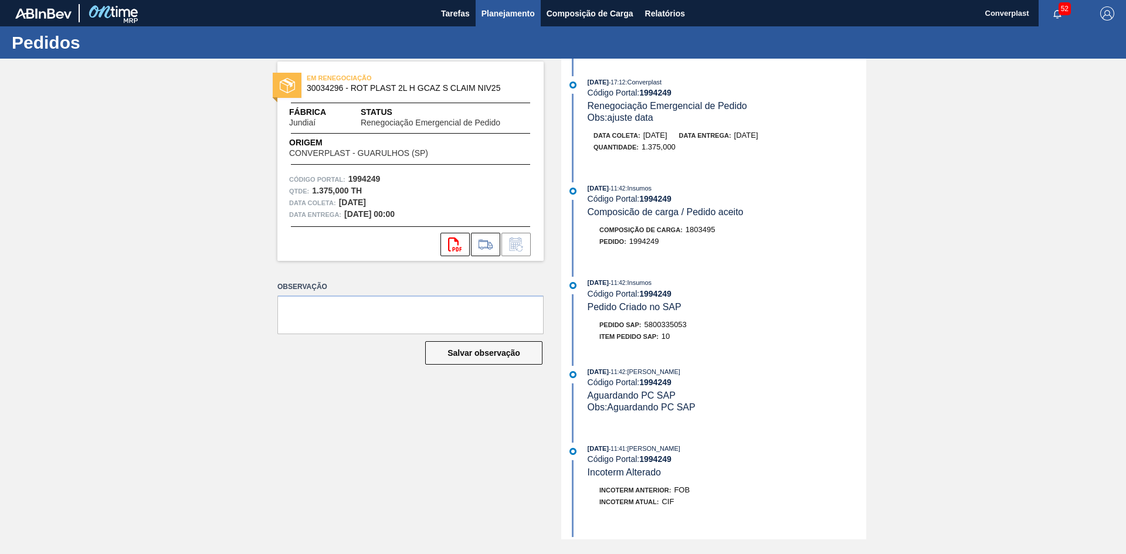
click at [494, 11] on span "Planejamento" at bounding box center [507, 13] width 53 height 14
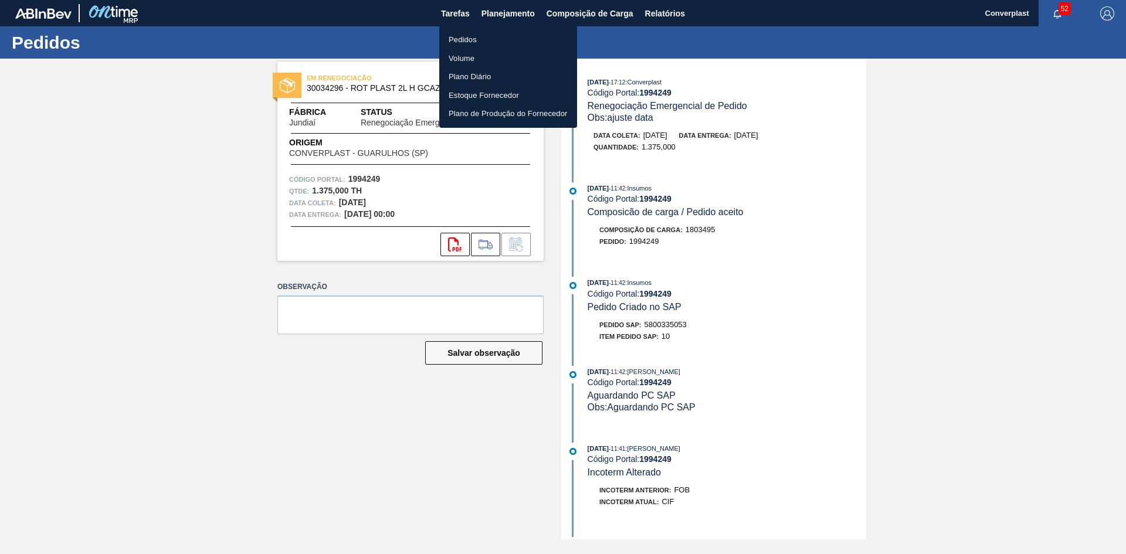
click at [484, 40] on li "Pedidos" at bounding box center [508, 39] width 138 height 19
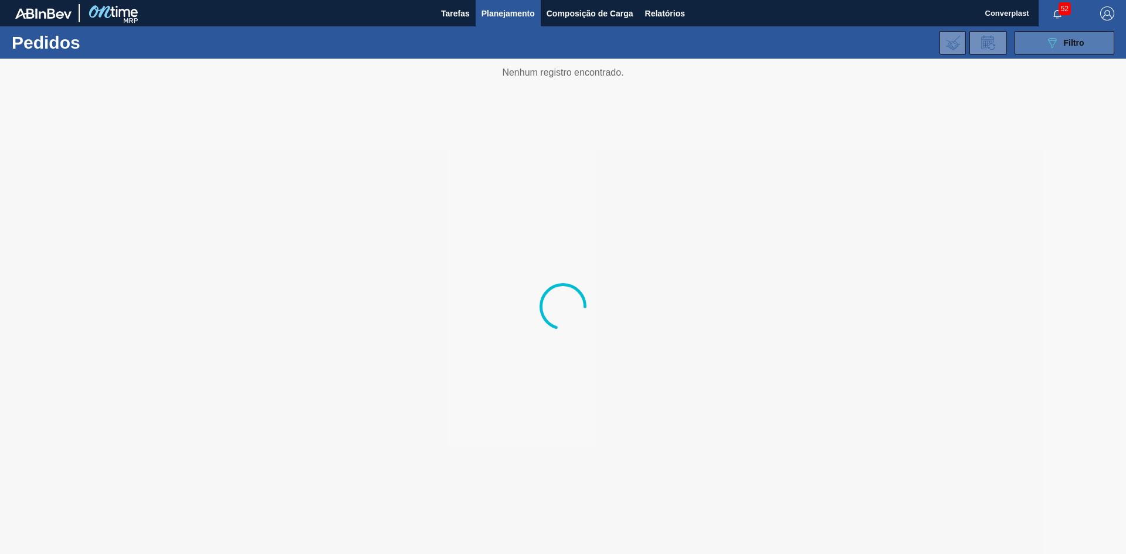
click at [1053, 46] on icon "089F7B8B-B2A5-4AFE-B5C0-19BA573D28AC" at bounding box center [1052, 43] width 14 height 14
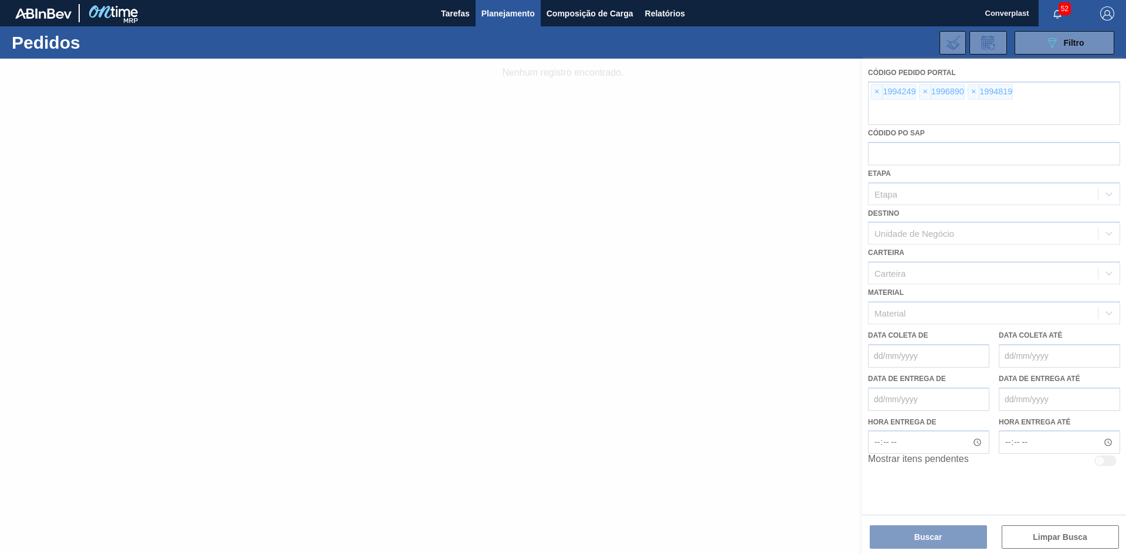
click at [873, 91] on div at bounding box center [563, 307] width 1126 height 496
click at [875, 94] on div at bounding box center [563, 307] width 1126 height 496
click at [875, 94] on span "×" at bounding box center [876, 92] width 11 height 14
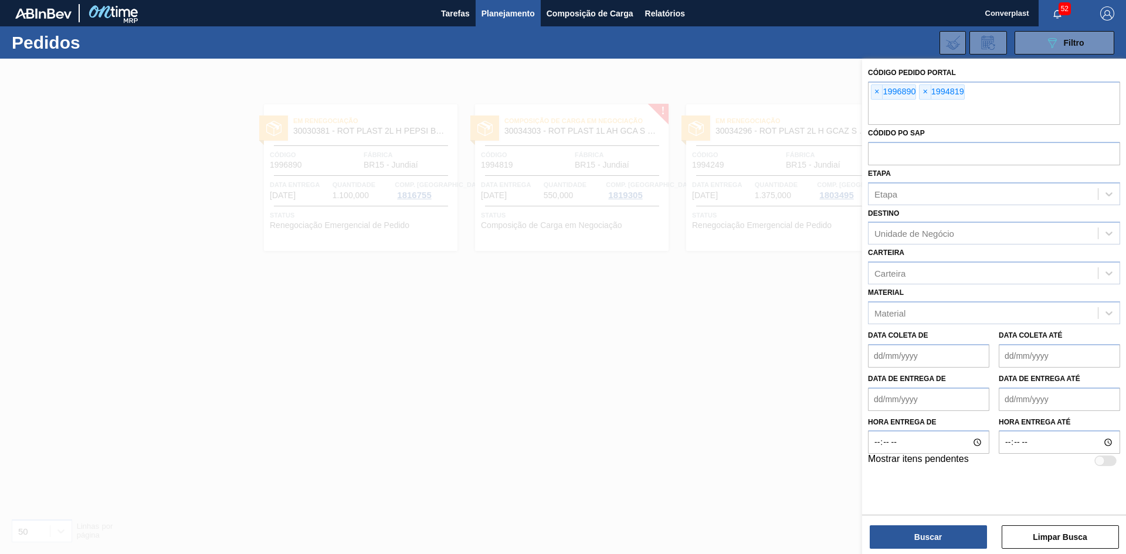
click at [875, 94] on span "×" at bounding box center [876, 92] width 11 height 14
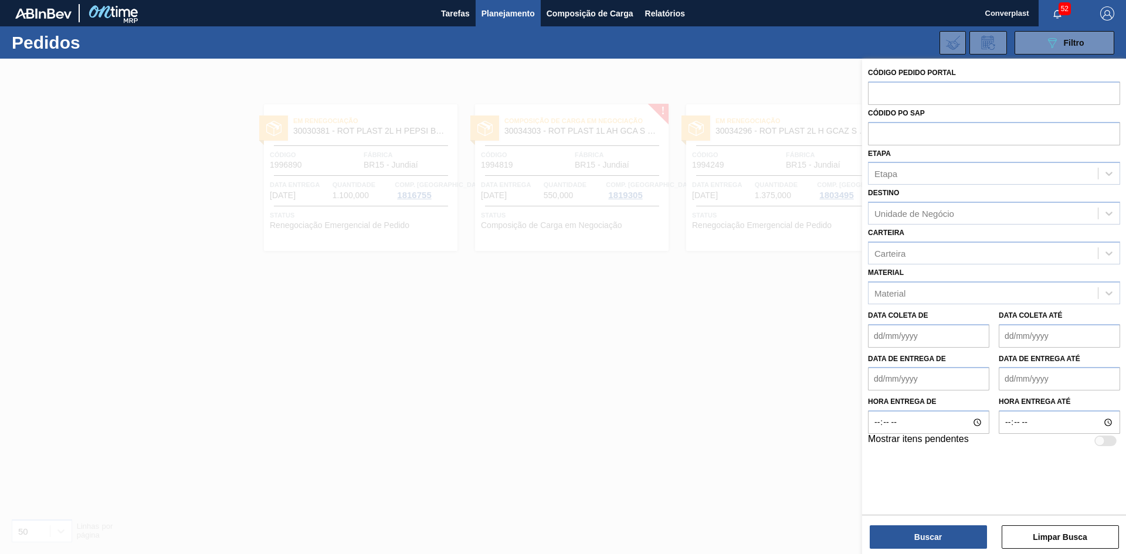
click at [875, 94] on input "text" at bounding box center [994, 93] width 252 height 22
paste input "1994819"
type input "1994819"
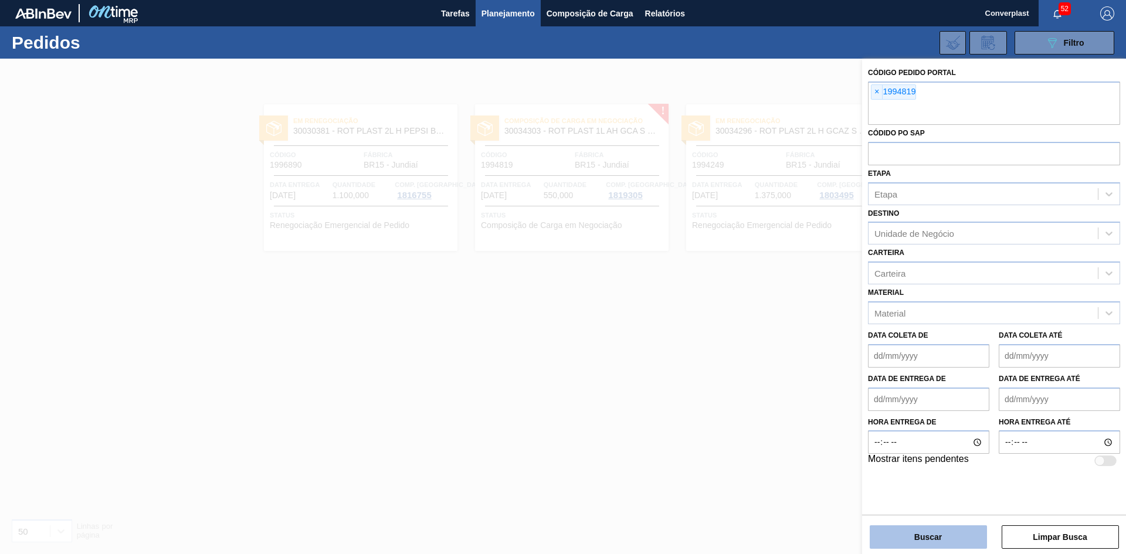
click at [919, 542] on button "Buscar" at bounding box center [928, 536] width 117 height 23
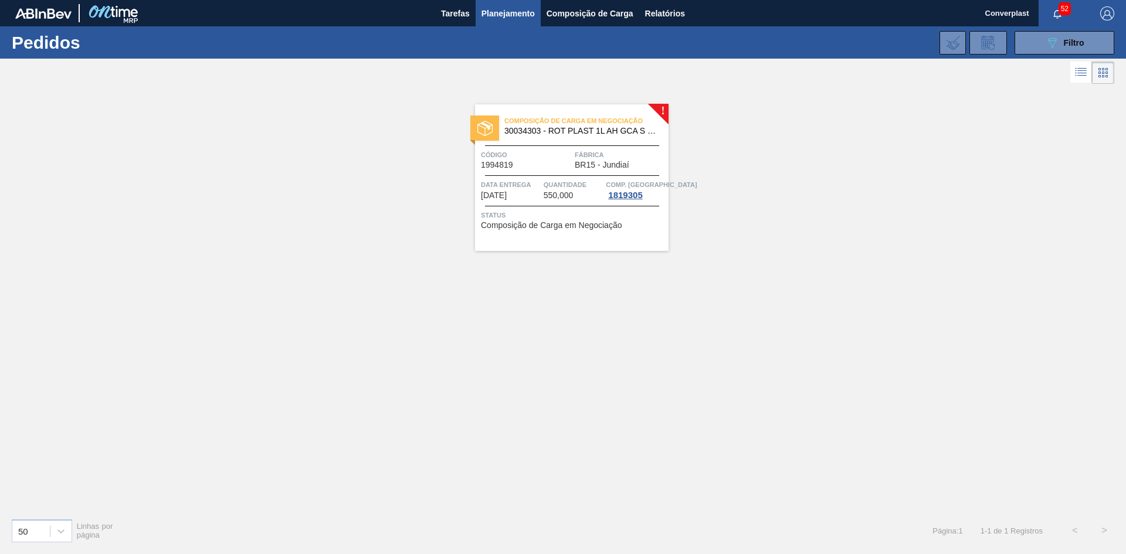
click at [579, 154] on span "Fábrica" at bounding box center [620, 155] width 91 height 12
